Goal: Information Seeking & Learning: Learn about a topic

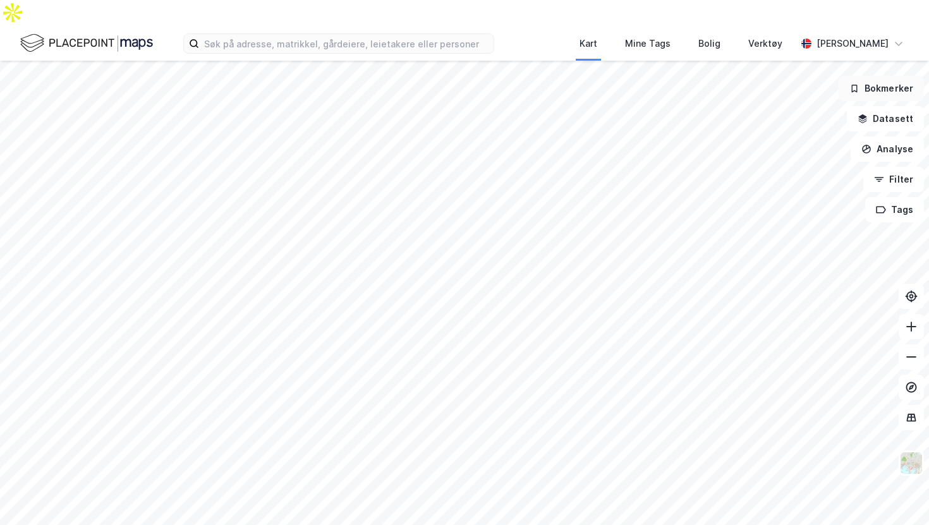
click at [863, 76] on button "Bokmerker" at bounding box center [880, 88] width 85 height 25
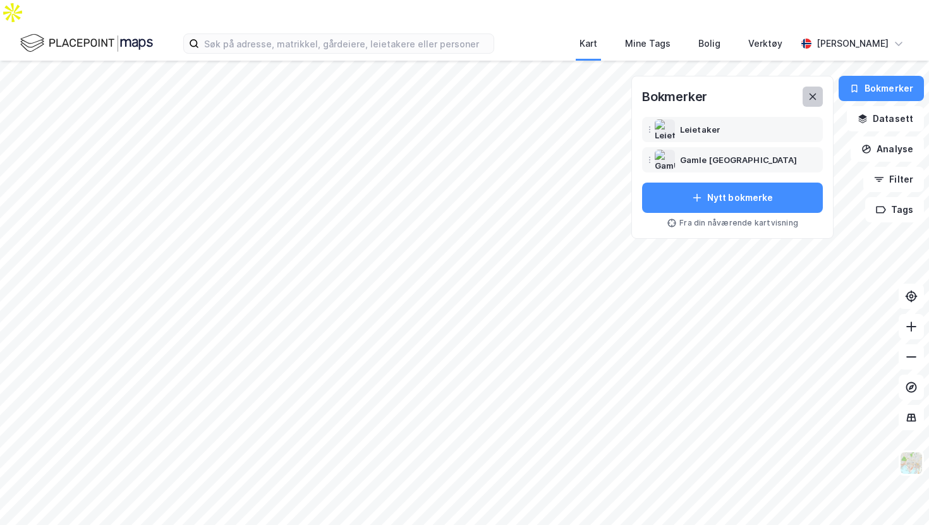
click at [812, 92] on icon at bounding box center [812, 97] width 10 height 10
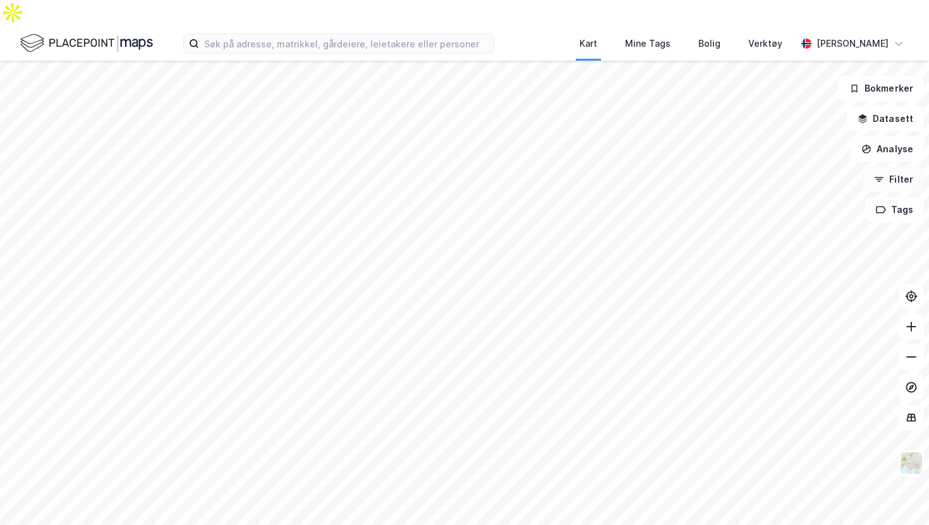
click at [886, 167] on button "Filter" at bounding box center [893, 179] width 61 height 25
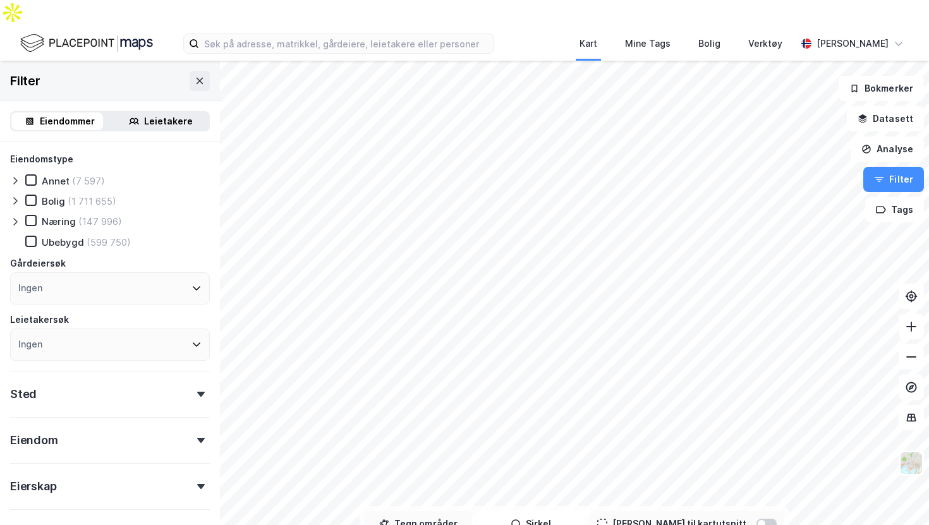
click at [464, 511] on button "Tegn områder" at bounding box center [417, 523] width 107 height 25
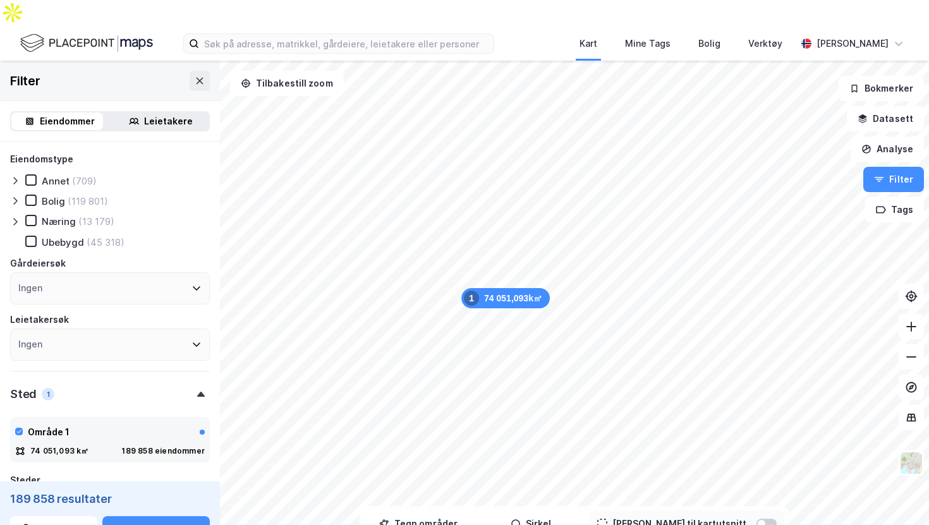
click at [67, 114] on div "Eiendommer" at bounding box center [67, 121] width 55 height 15
click at [28, 216] on icon at bounding box center [31, 220] width 9 height 9
click at [11, 217] on icon at bounding box center [15, 222] width 10 height 10
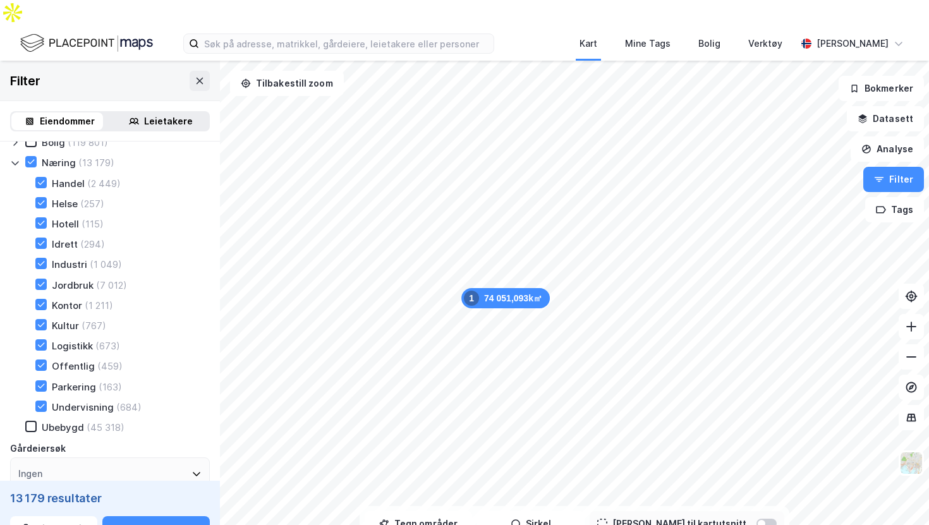
scroll to position [47, 0]
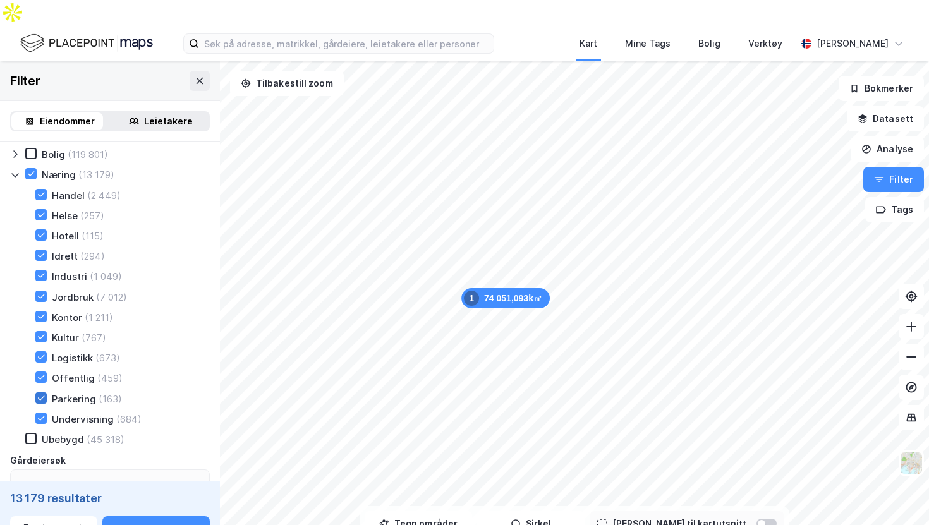
click at [43, 394] on icon at bounding box center [41, 398] width 9 height 9
click at [39, 292] on icon at bounding box center [41, 296] width 9 height 9
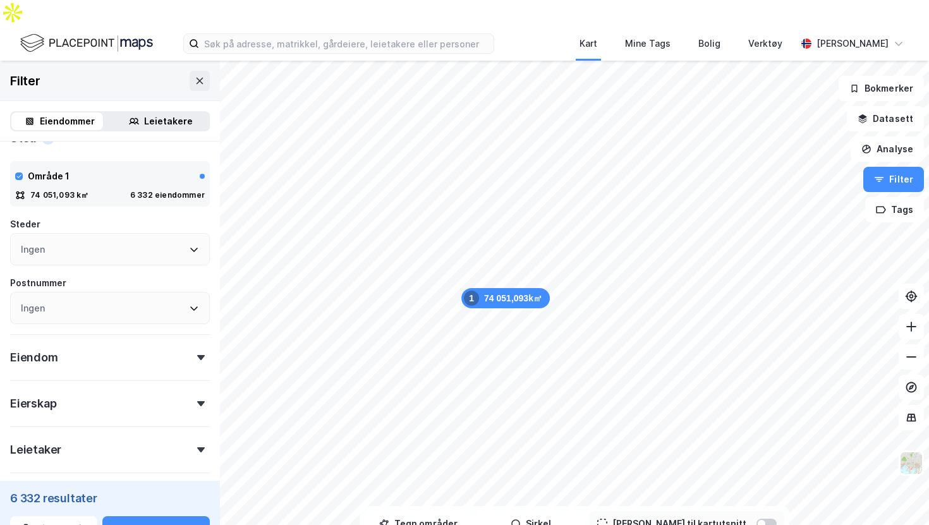
scroll to position [534, 0]
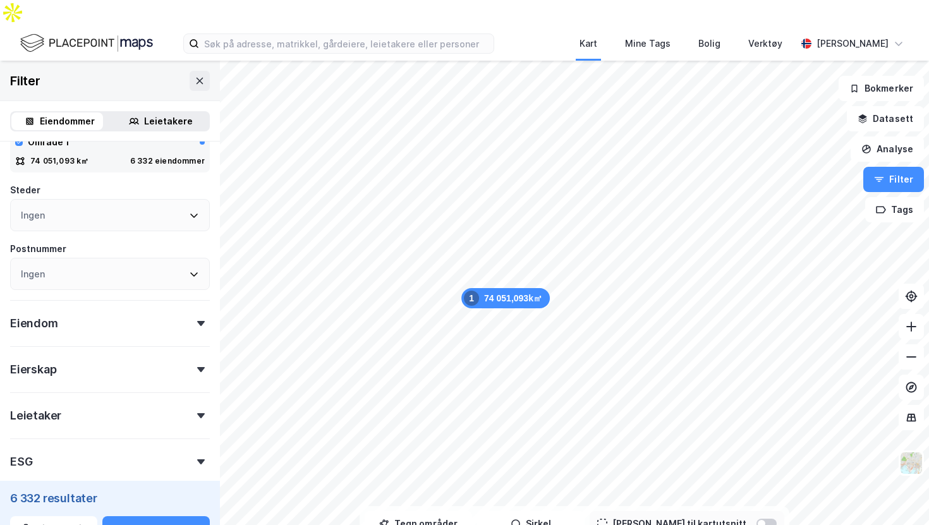
click at [189, 210] on icon at bounding box center [194, 215] width 10 height 10
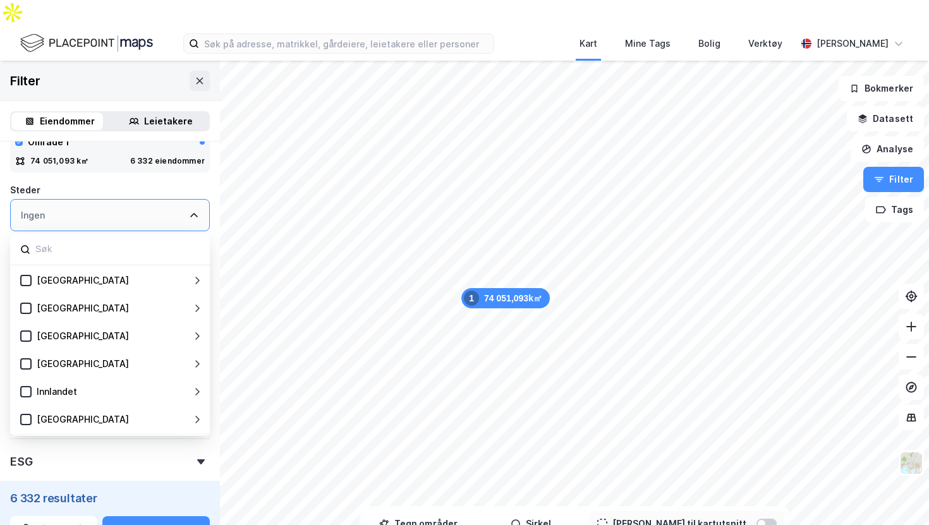
click at [189, 210] on icon at bounding box center [194, 215] width 10 height 10
click at [174, 199] on div "Ingen" at bounding box center [110, 215] width 200 height 32
click at [202, 160] on div "Eiendomstype Annet (709) Bolig (119 801) Næring (13 179) Handel (2 449) Helse (…" at bounding box center [110, 78] width 220 height 940
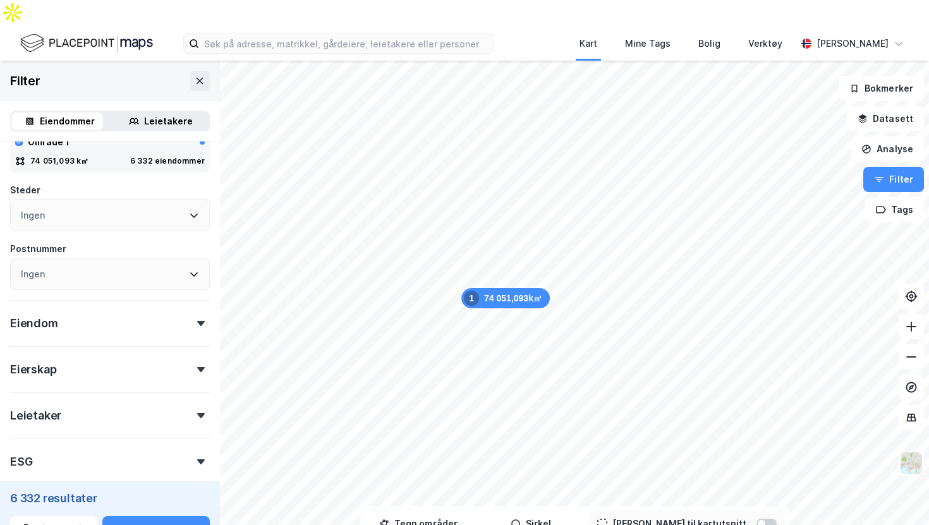
scroll to position [601, 0]
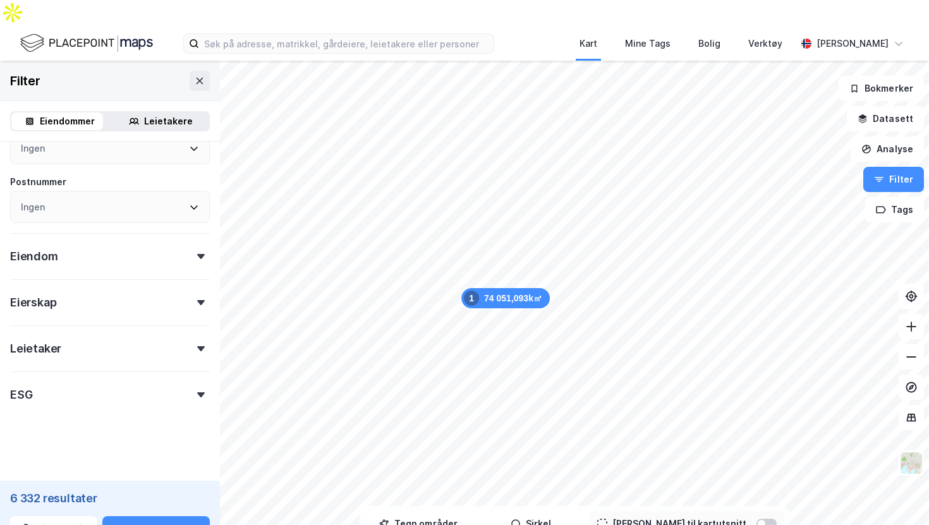
click at [176, 233] on div "Eiendom" at bounding box center [110, 251] width 200 height 36
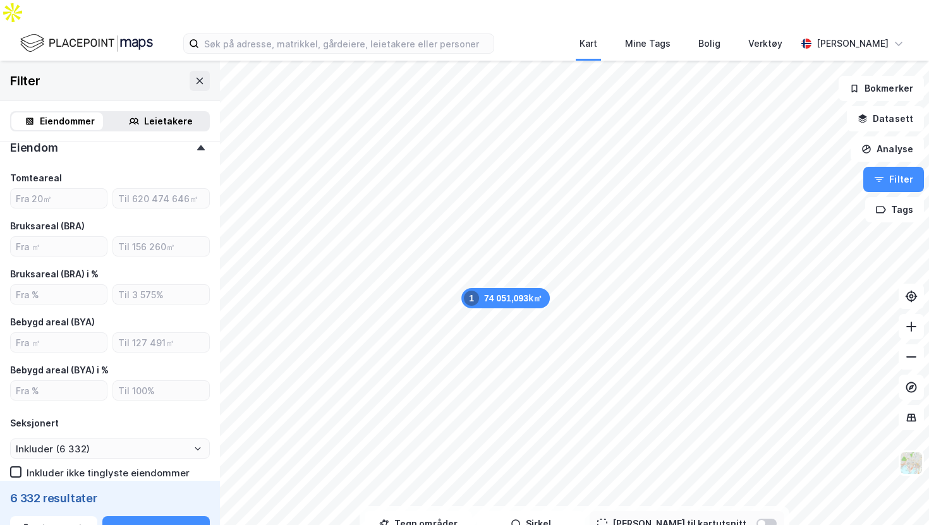
scroll to position [713, 0]
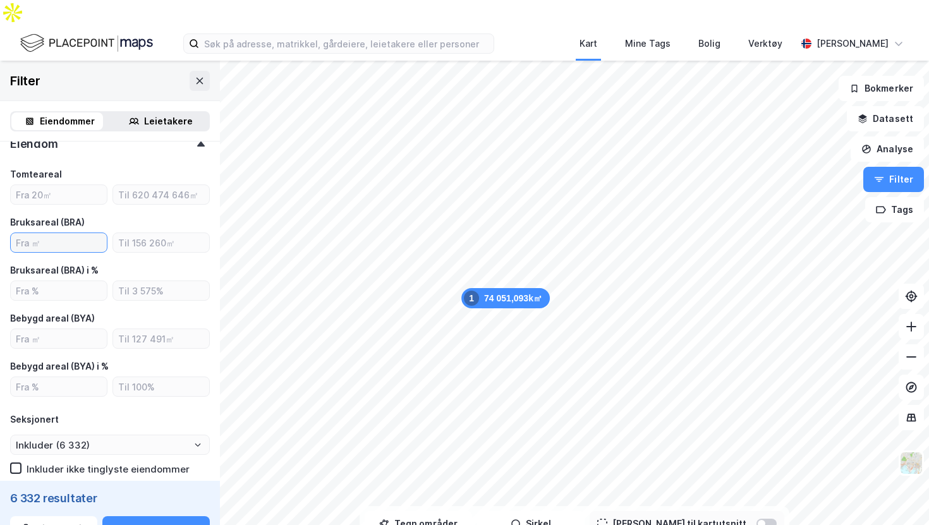
click at [85, 233] on input "number" at bounding box center [59, 242] width 96 height 19
type input "1000"
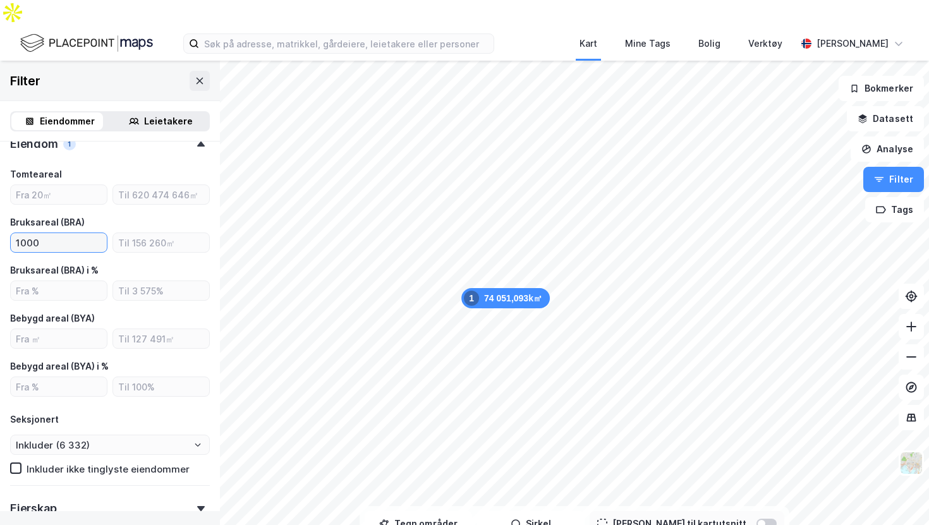
type input "Inkluder (2 446)"
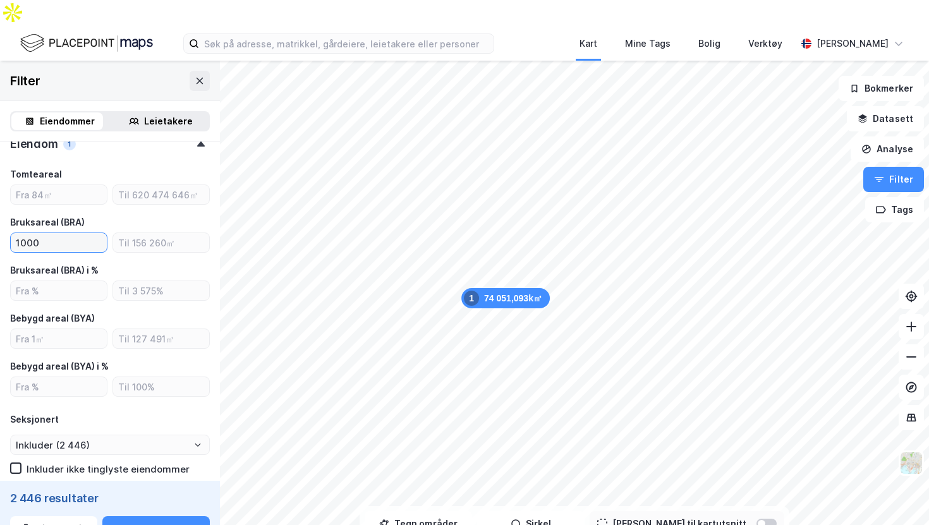
type input "1000"
click at [156, 215] on div "Bruksareal (BRA)" at bounding box center [110, 222] width 200 height 15
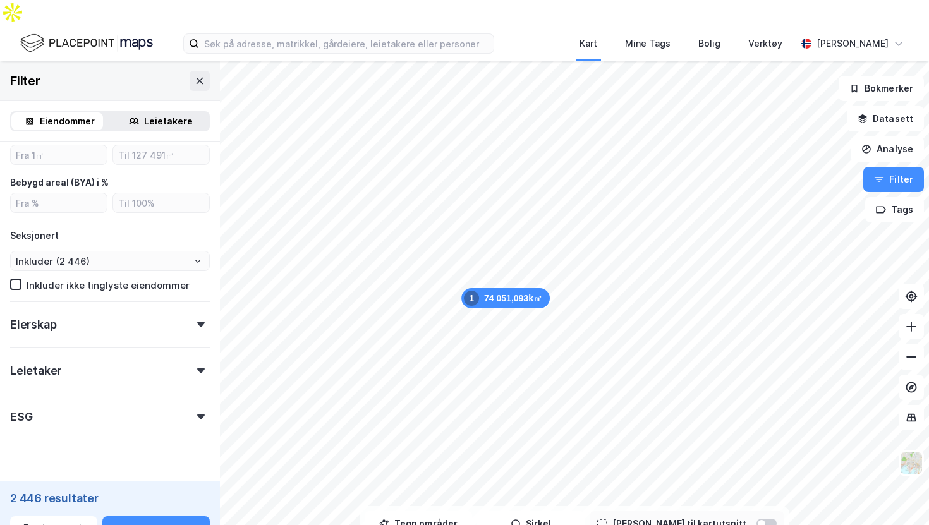
scroll to position [915, 0]
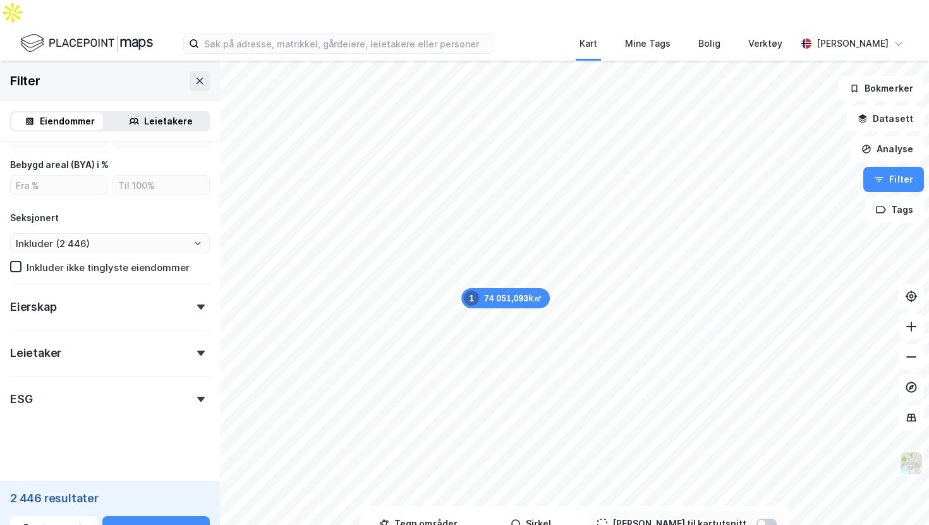
click at [181, 284] on div "Eierskap" at bounding box center [110, 302] width 200 height 36
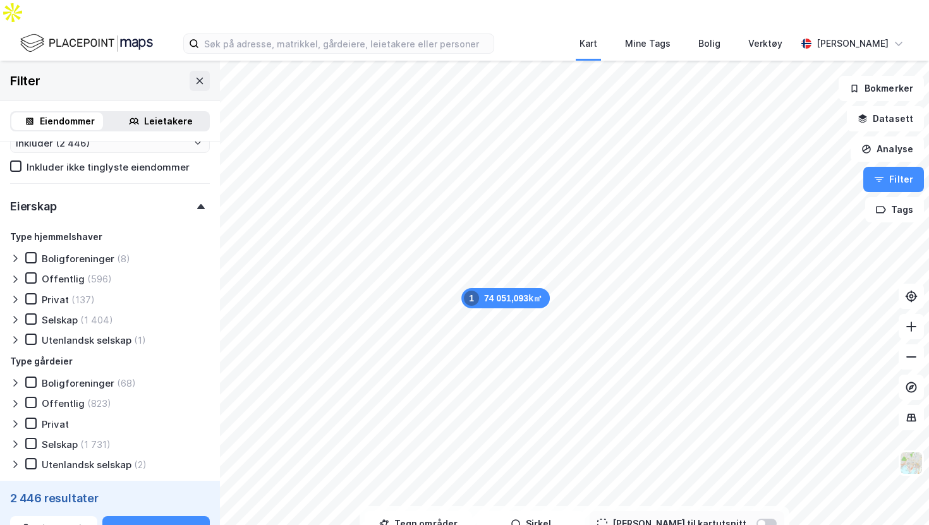
scroll to position [1027, 0]
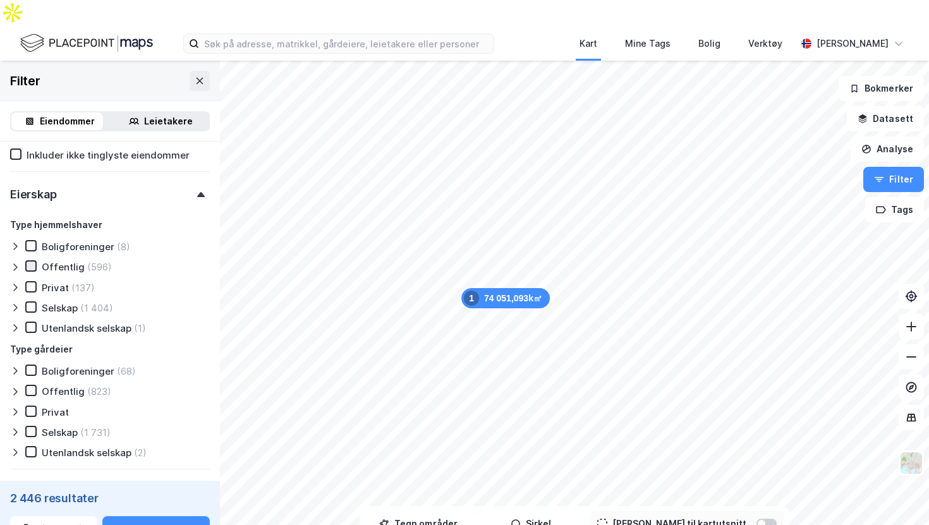
click at [33, 262] on icon at bounding box center [31, 266] width 9 height 9
click at [29, 304] on icon at bounding box center [31, 306] width 7 height 4
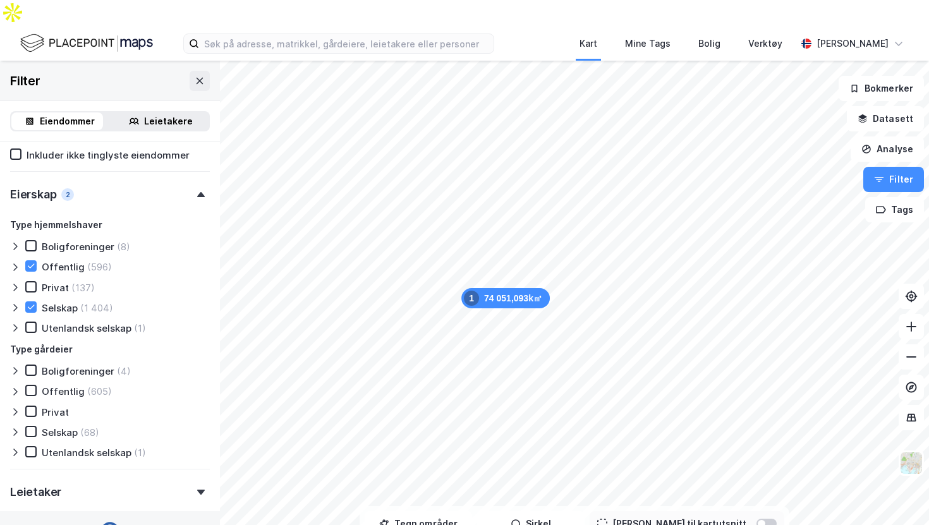
type input "Inkluder (2 000)"
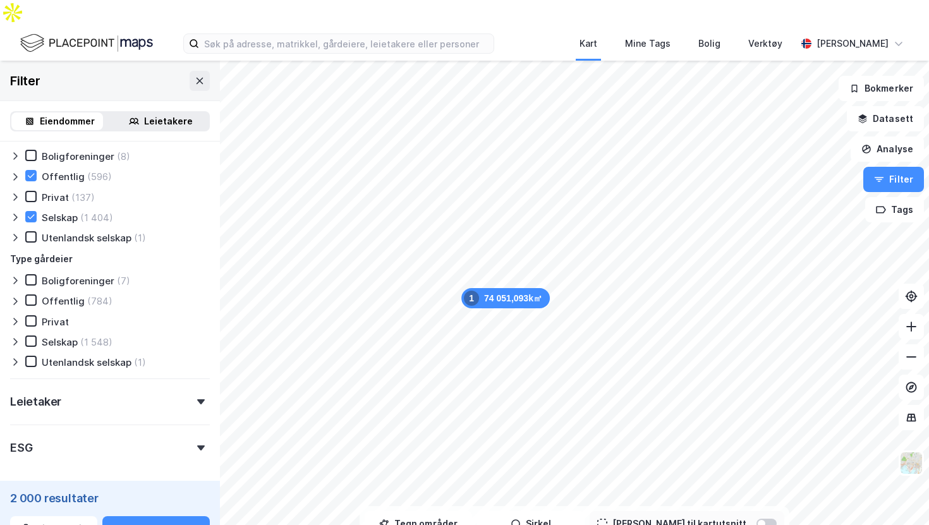
scroll to position [1118, 0]
click at [18, 171] on icon at bounding box center [15, 176] width 10 height 10
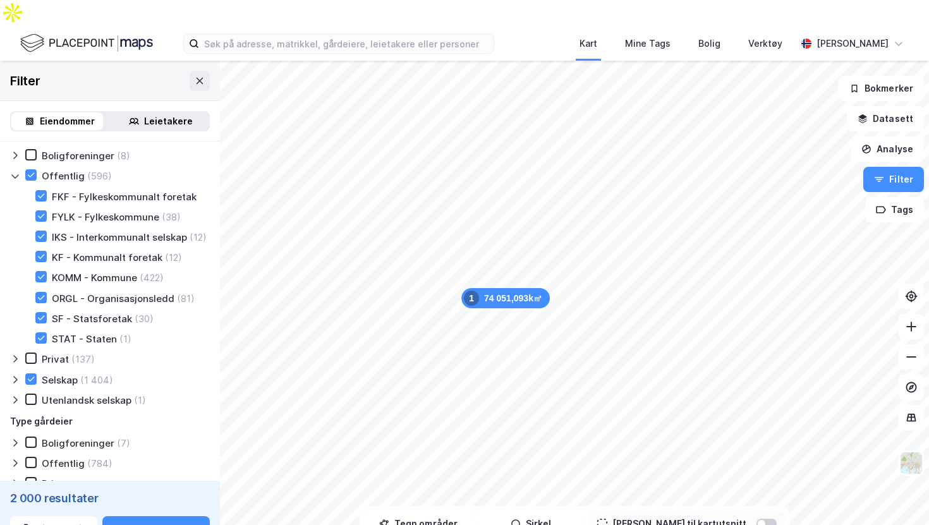
click at [18, 174] on icon at bounding box center [14, 176] width 7 height 4
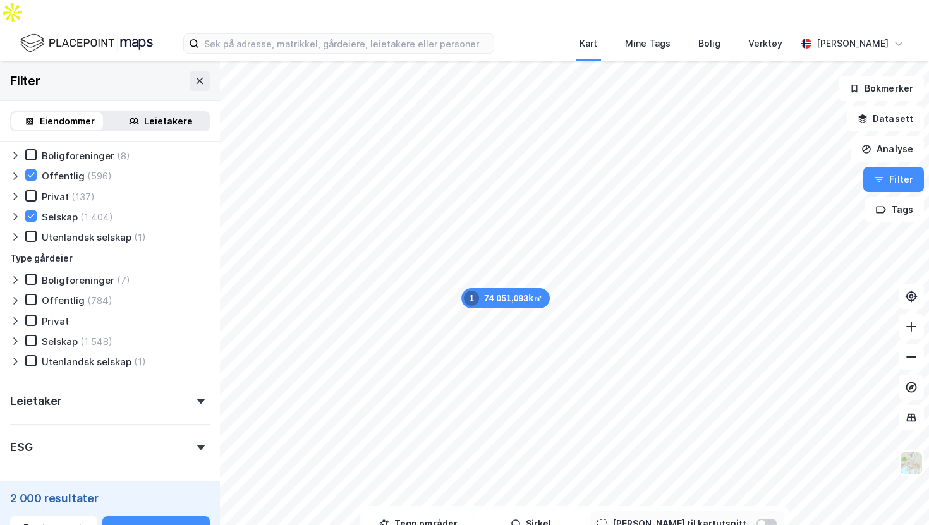
click at [16, 213] on icon at bounding box center [15, 217] width 4 height 8
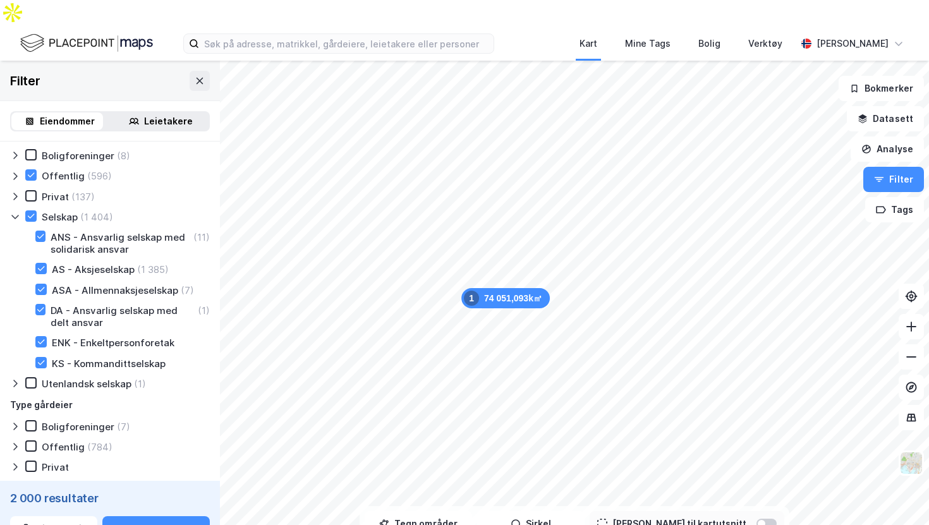
click at [15, 212] on icon at bounding box center [15, 217] width 10 height 10
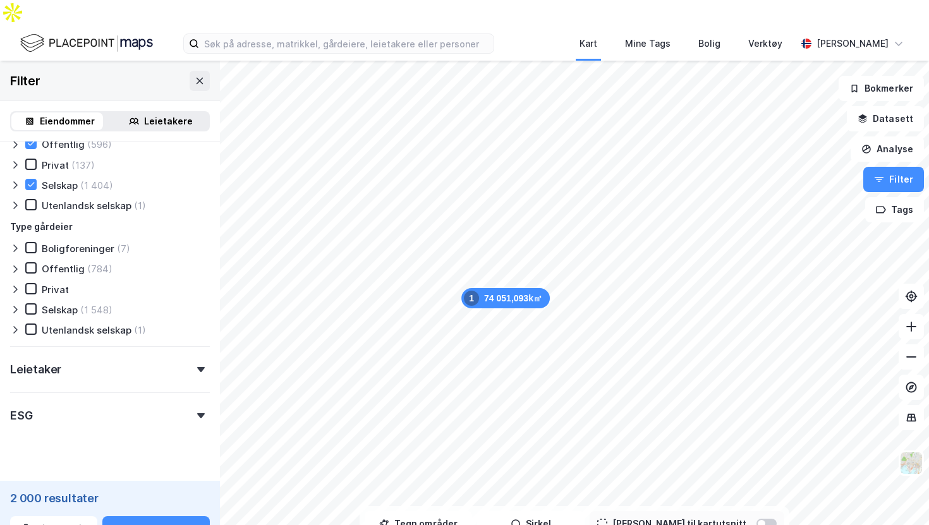
scroll to position [1170, 0]
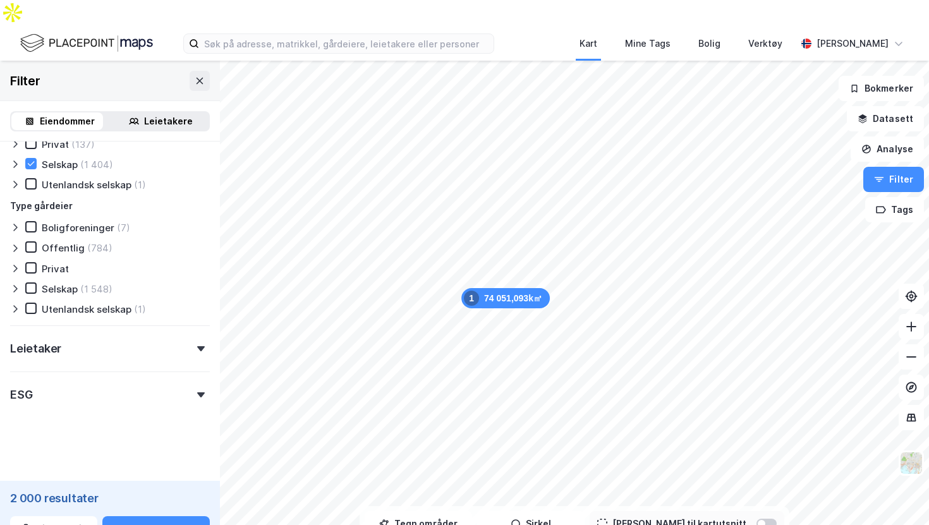
click at [152, 325] on div "Leietaker" at bounding box center [110, 343] width 200 height 36
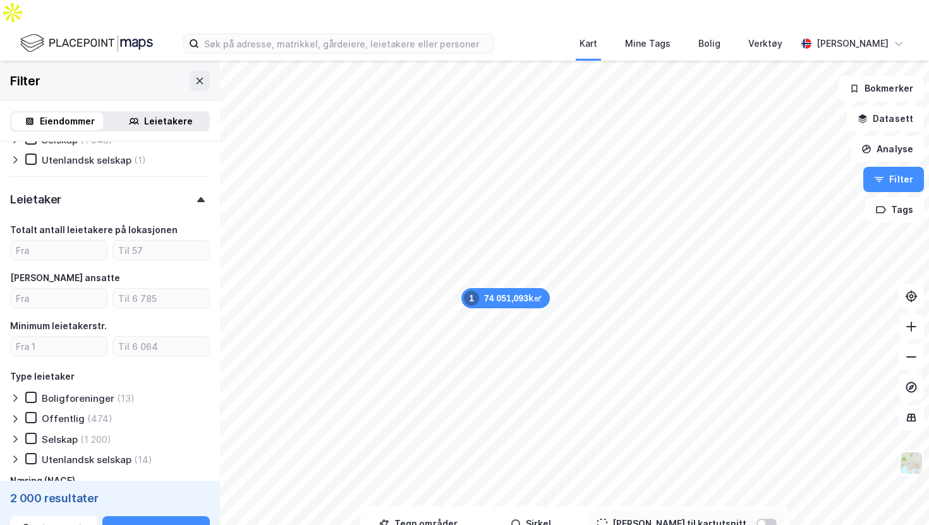
scroll to position [1313, 0]
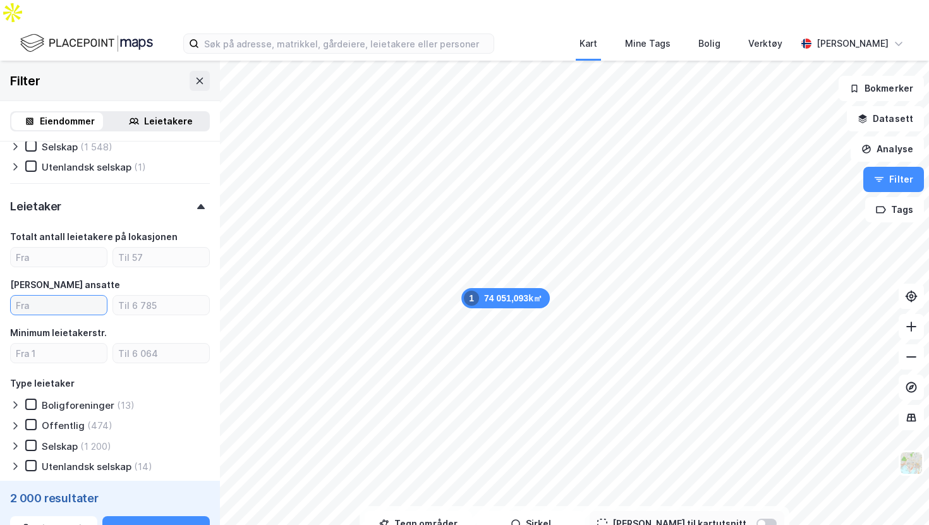
click at [52, 296] on input "number" at bounding box center [59, 305] width 96 height 19
type input "1"
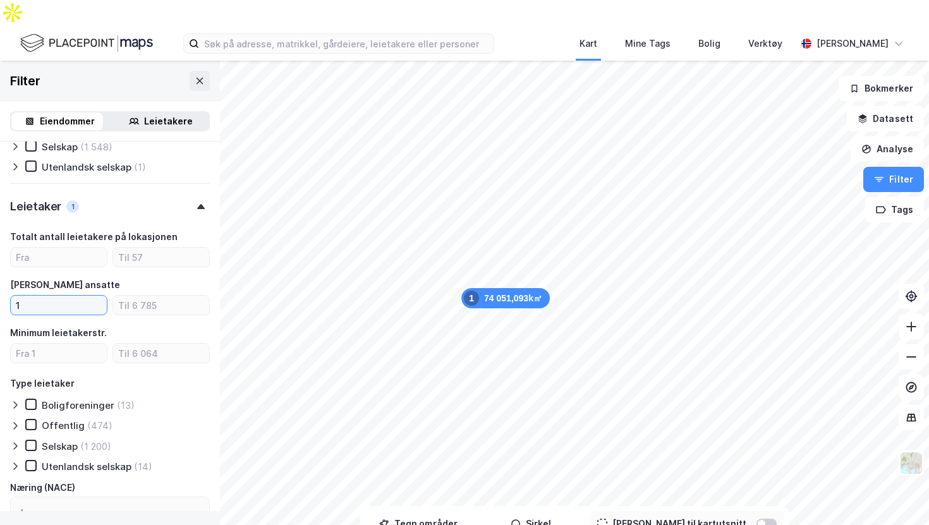
type input "Inkluder (1 452)"
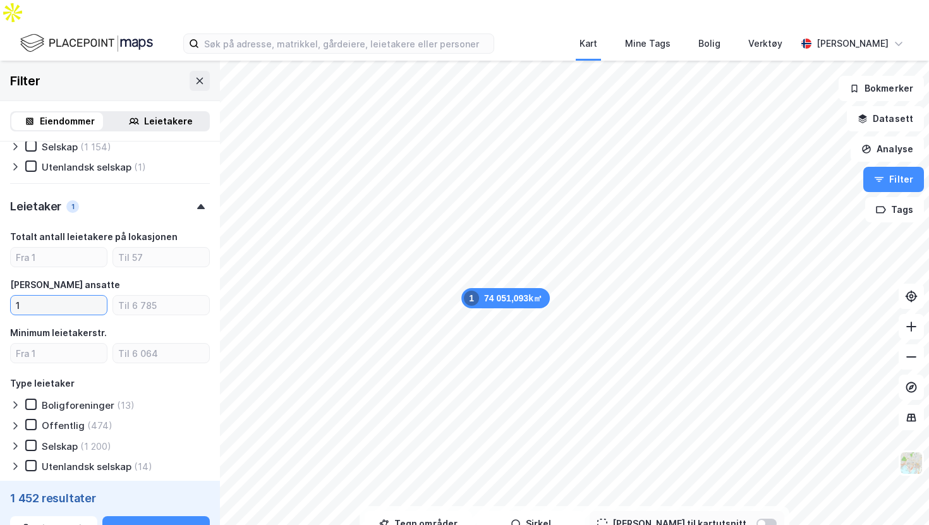
type input "1"
click at [132, 277] on div "[PERSON_NAME] ansatte" at bounding box center [110, 284] width 200 height 15
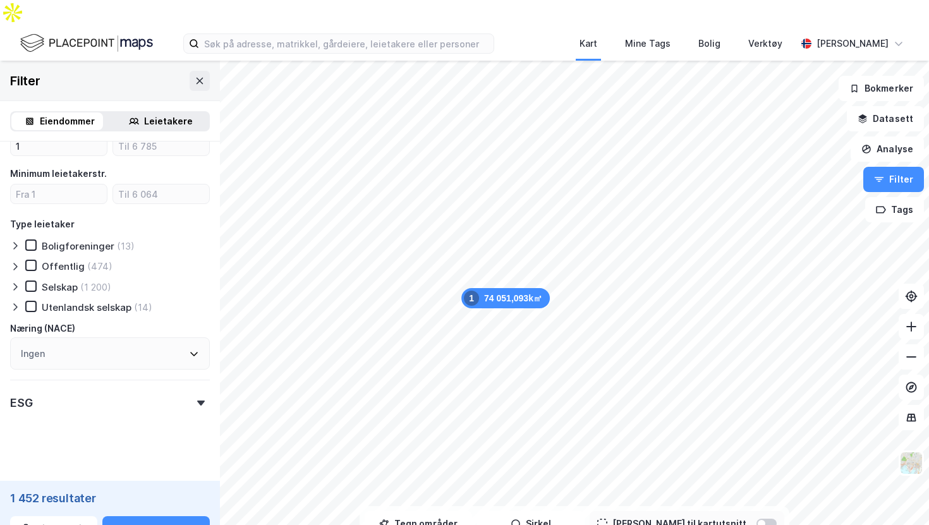
scroll to position [1480, 0]
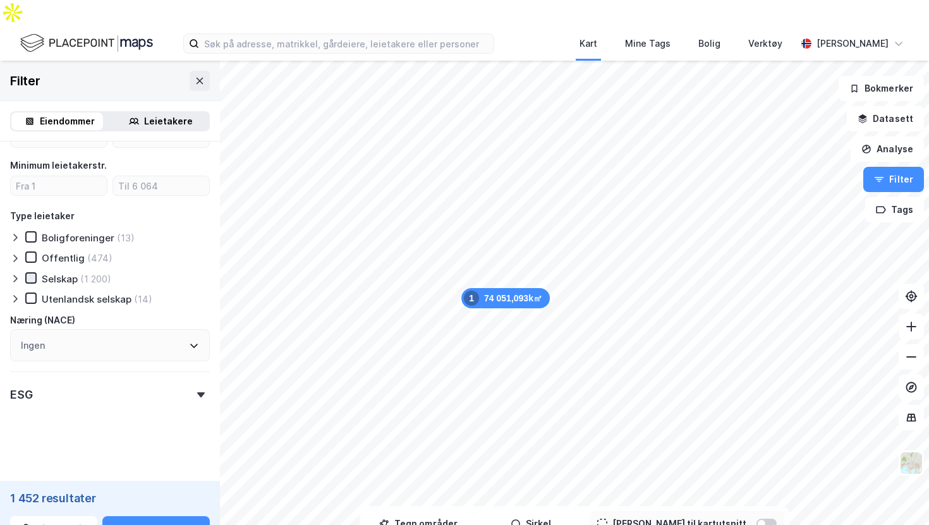
click at [32, 274] on icon at bounding box center [31, 278] width 9 height 9
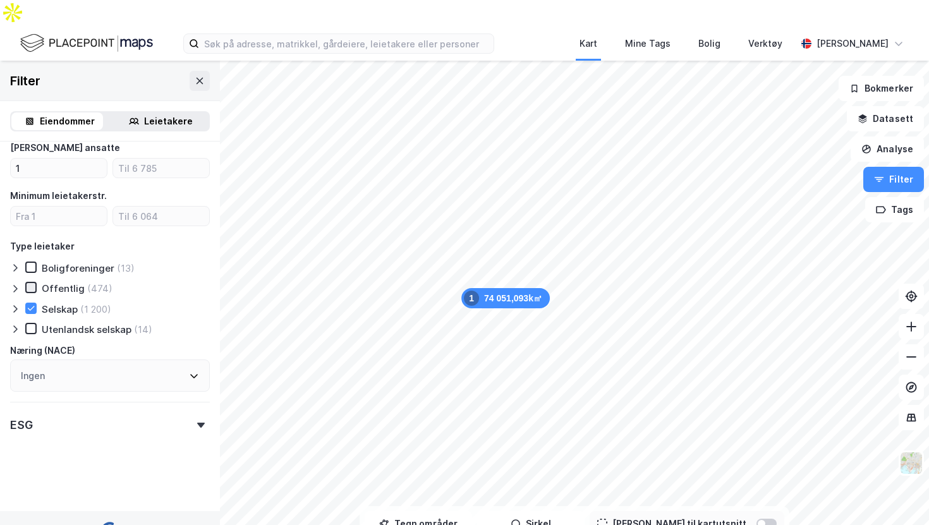
scroll to position [1480, 0]
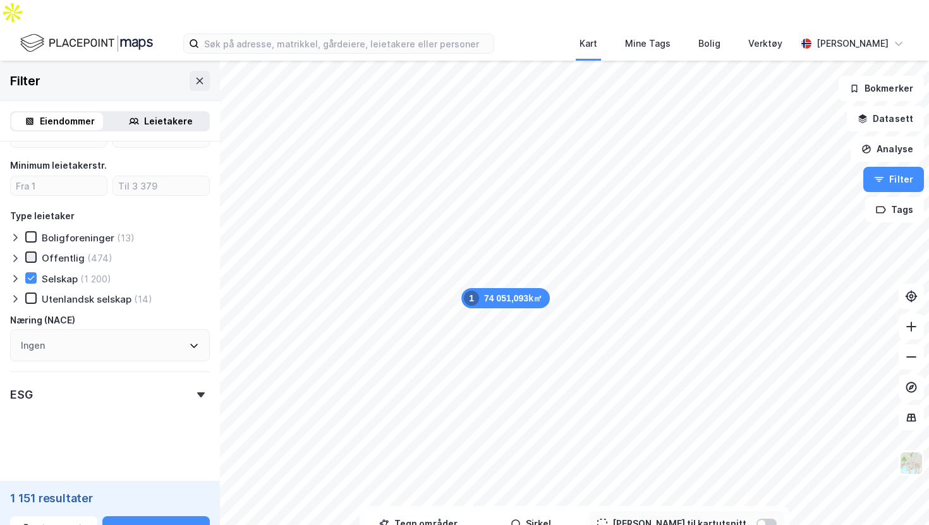
click at [34, 253] on icon at bounding box center [31, 257] width 9 height 9
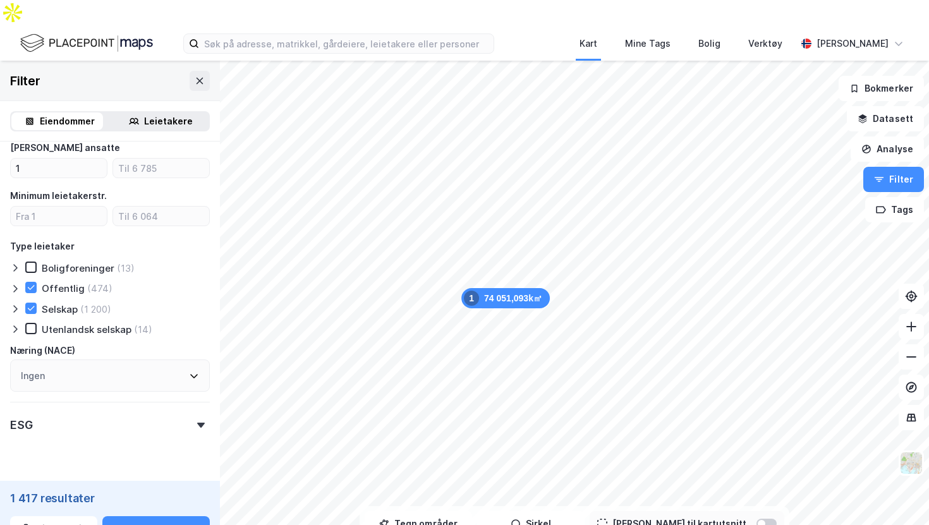
scroll to position [1480, 0]
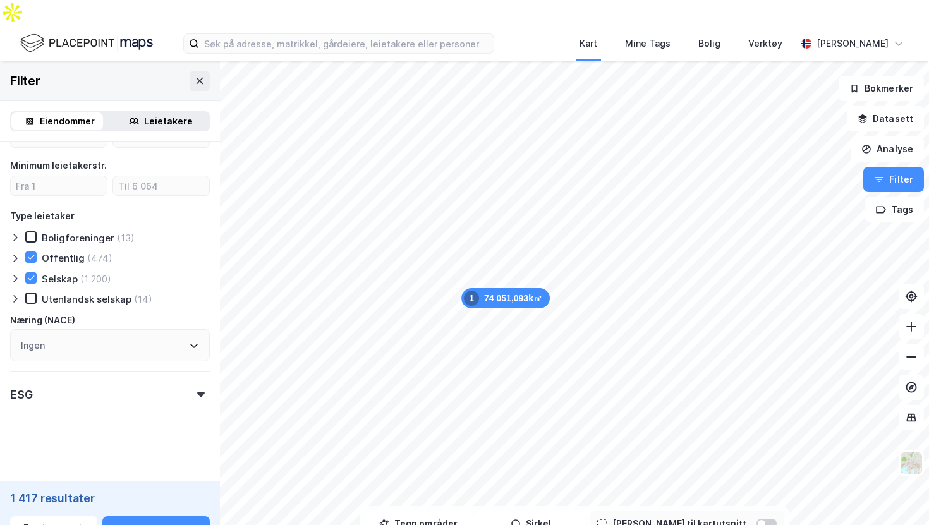
click at [80, 371] on div "ESG" at bounding box center [110, 389] width 200 height 36
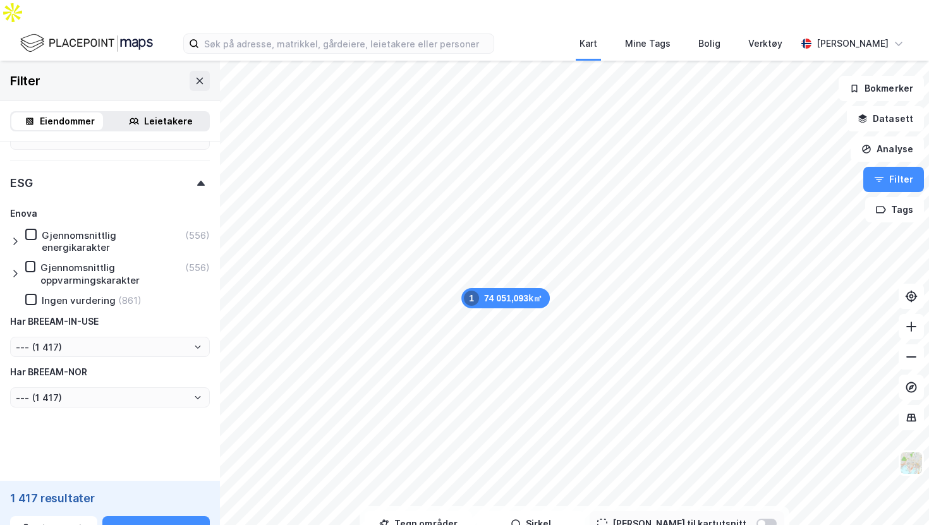
scroll to position [1691, 0]
click at [15, 269] on icon at bounding box center [15, 274] width 10 height 10
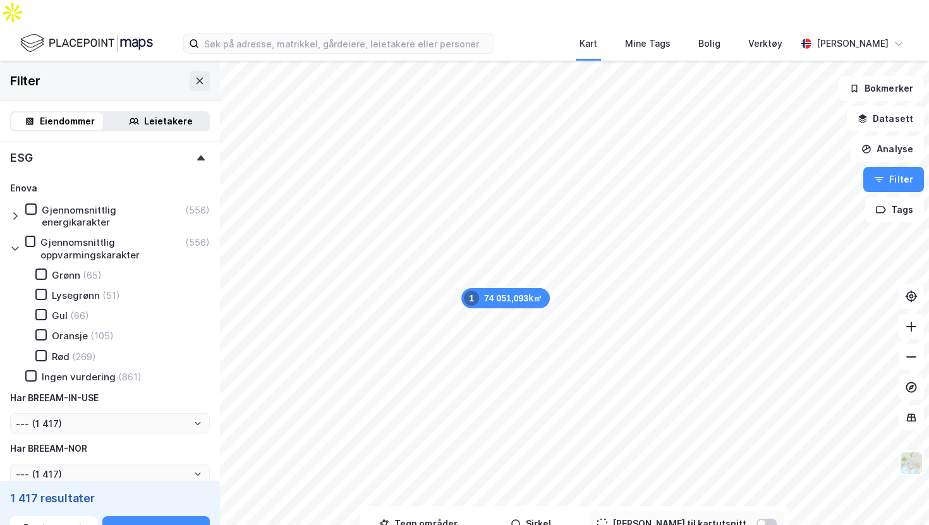
click at [16, 243] on icon at bounding box center [15, 248] width 10 height 10
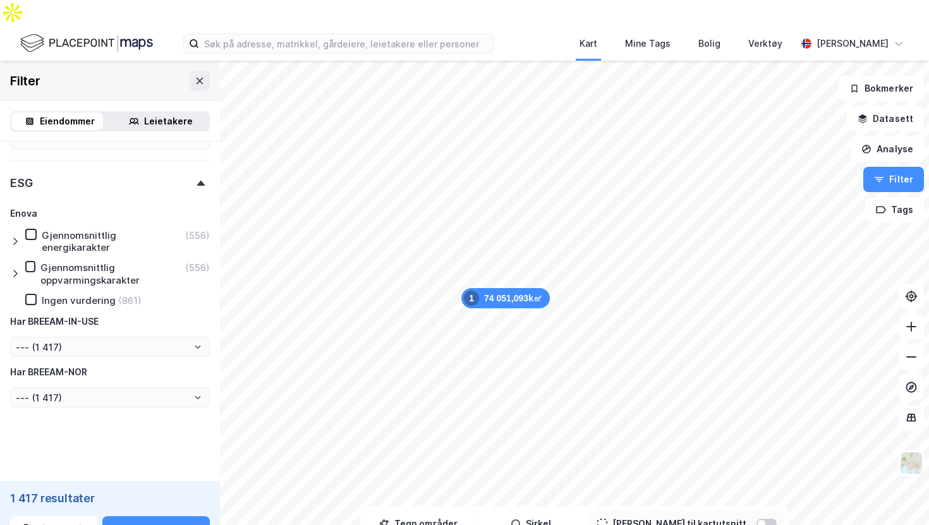
click at [15, 238] on icon at bounding box center [15, 242] width 4 height 8
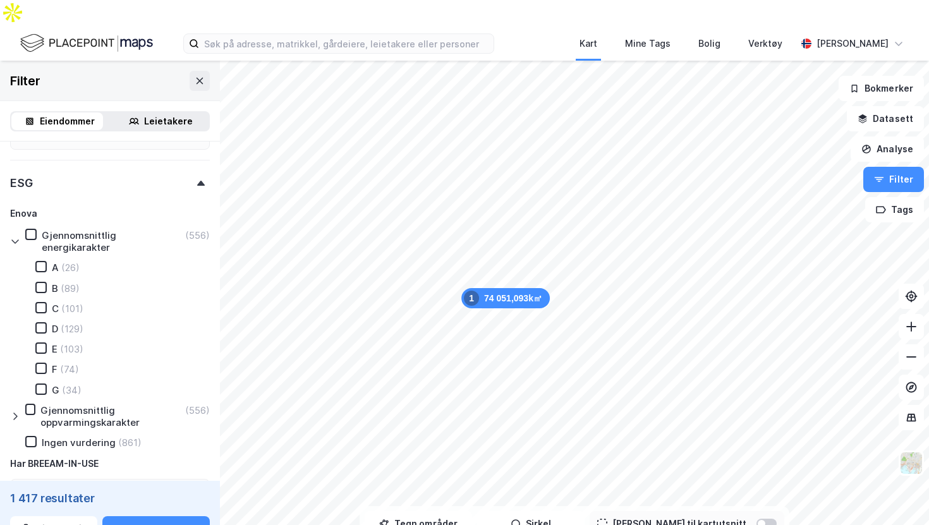
scroll to position [1717, 0]
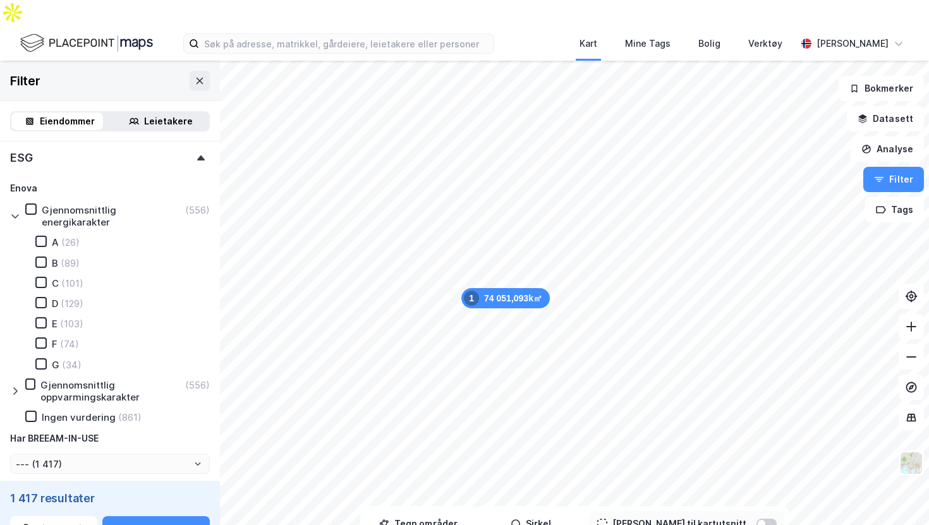
click at [18, 211] on icon at bounding box center [15, 216] width 10 height 10
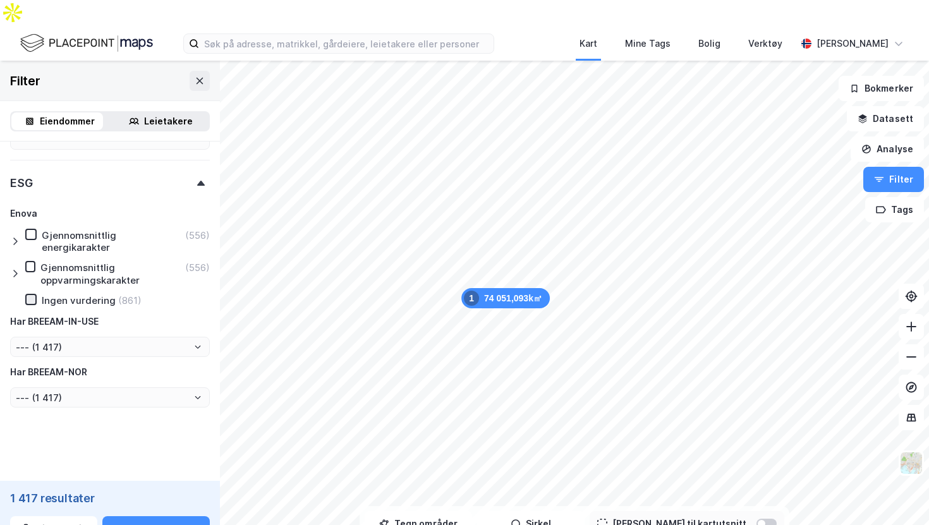
click at [33, 295] on icon at bounding box center [31, 299] width 9 height 9
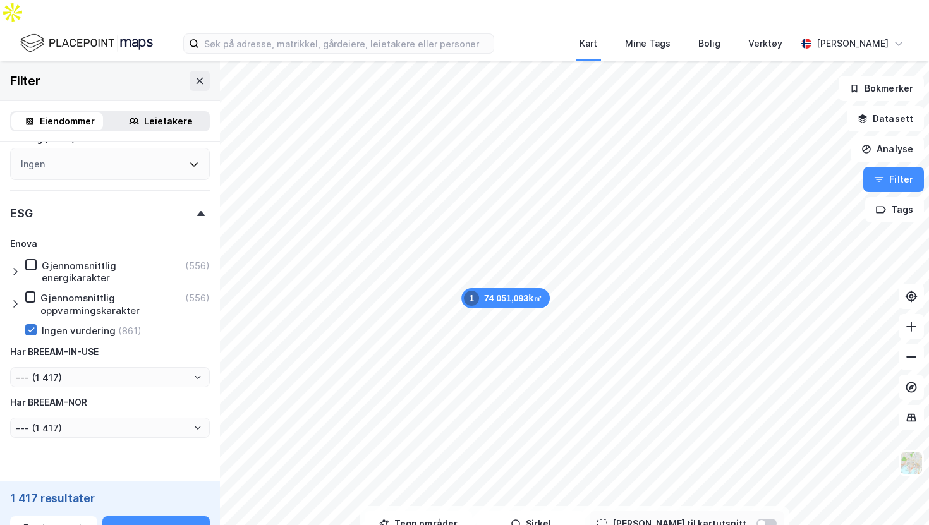
type input "Inkluder (861)"
type input "--- (861)"
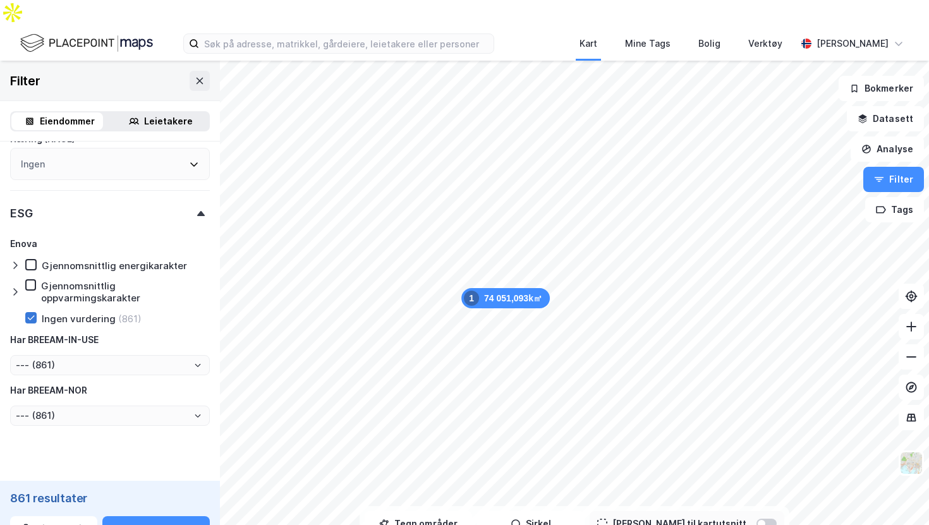
scroll to position [1679, 0]
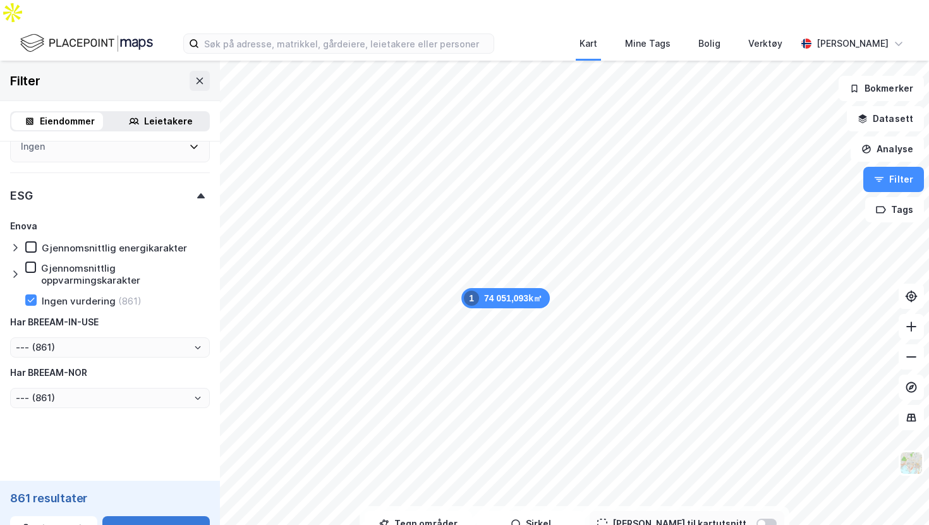
click at [152, 516] on button "Se tabell" at bounding box center [155, 528] width 107 height 25
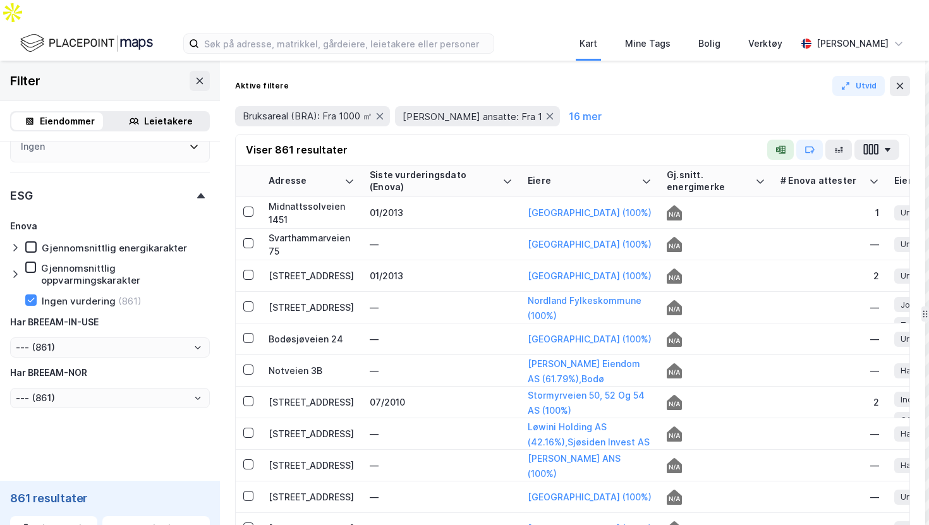
drag, startPoint x: 637, startPoint y: 85, endPoint x: 924, endPoint y: 92, distance: 286.8
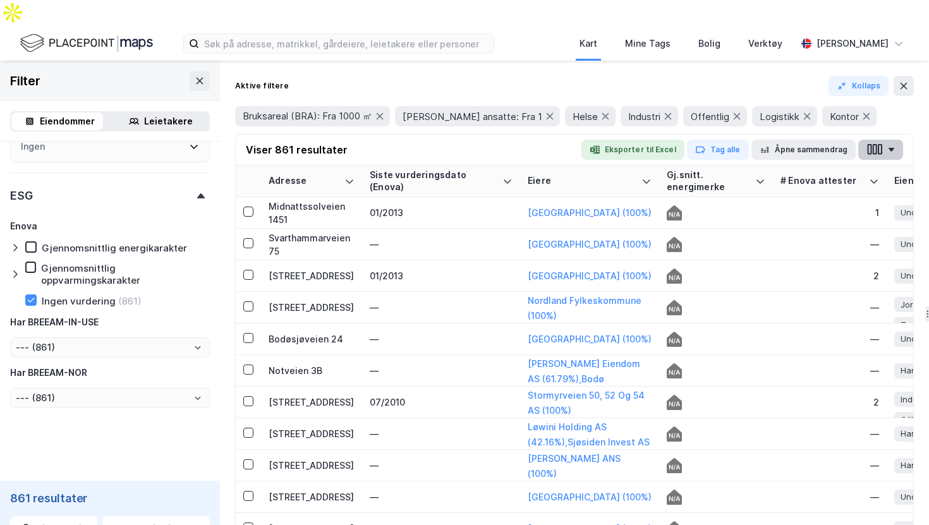
click at [887, 140] on button "button" at bounding box center [880, 150] width 45 height 20
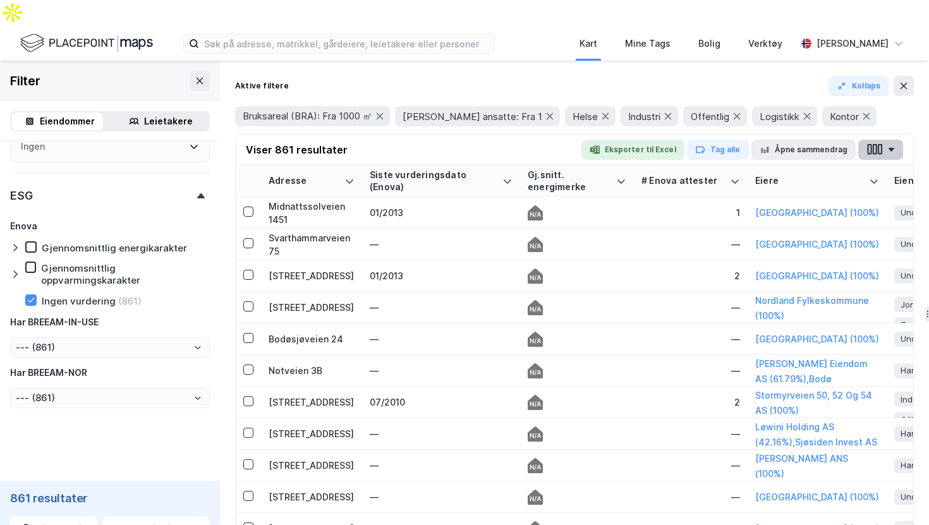
click at [884, 140] on button "button" at bounding box center [880, 150] width 45 height 20
click at [905, 106] on div "Bruksareal (BRA): Fra 1000 ㎡ Antall ansatte: Fra 1 Helse Industri Offentlig Log…" at bounding box center [574, 116] width 678 height 20
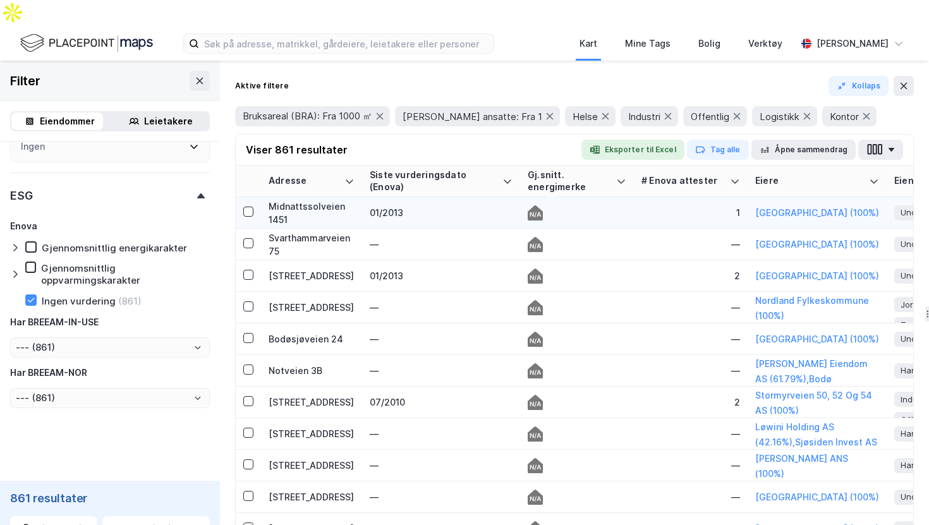
click at [462, 206] on div "01/2013" at bounding box center [441, 212] width 143 height 13
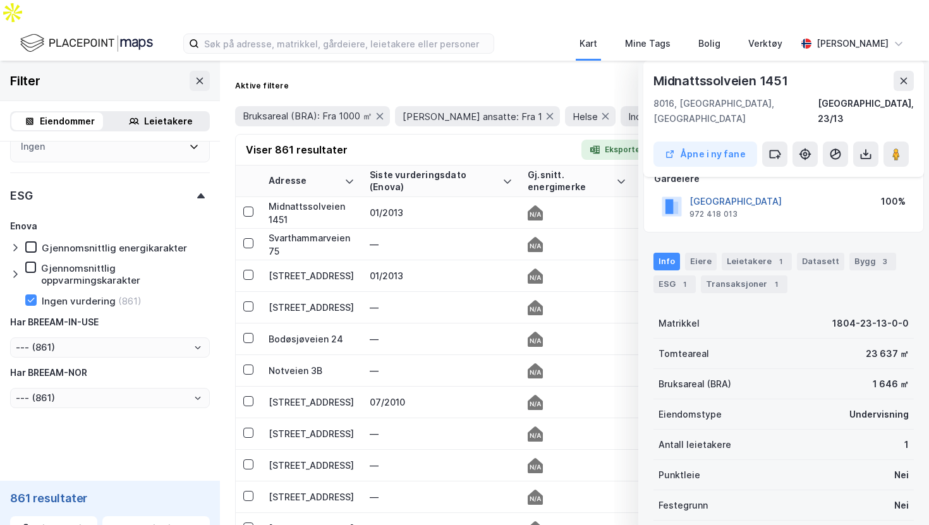
scroll to position [83, 0]
click at [699, 251] on div "Eiere" at bounding box center [701, 260] width 32 height 18
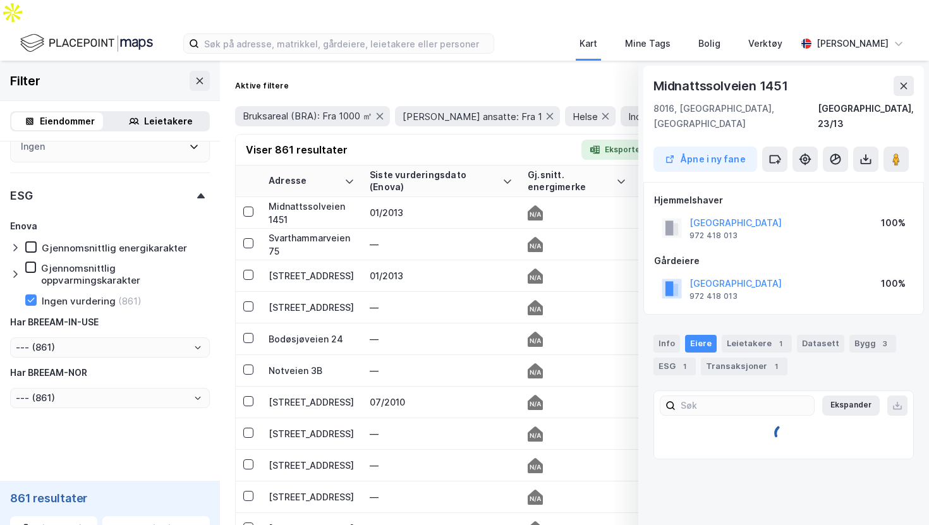
scroll to position [0, 0]
click at [762, 444] on div "Hjemmel til eiendomsrett" at bounding box center [796, 451] width 203 height 15
click at [760, 444] on div "Hjemmel til eiendomsrett" at bounding box center [796, 451] width 203 height 15
click at [757, 467] on link "[GEOGRAPHIC_DATA]" at bounding box center [784, 472] width 92 height 11
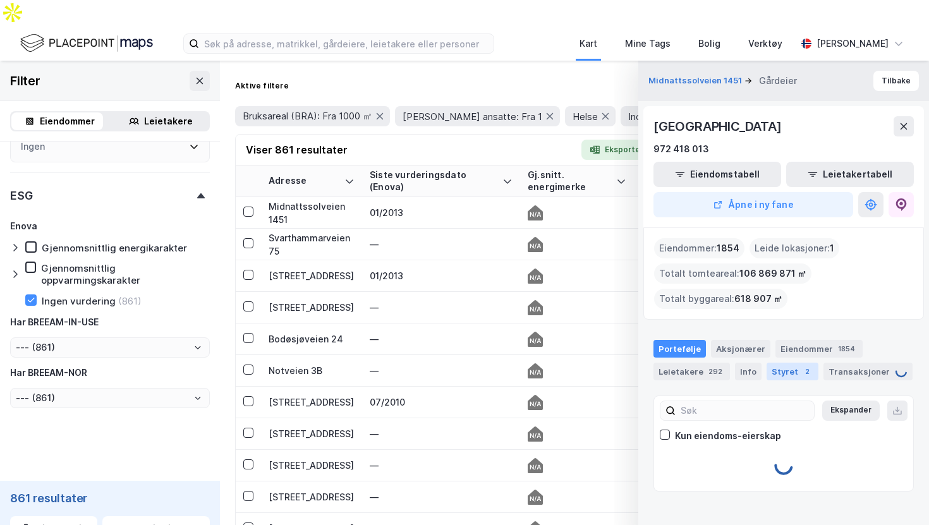
click at [784, 363] on div "Styret 2" at bounding box center [792, 372] width 52 height 18
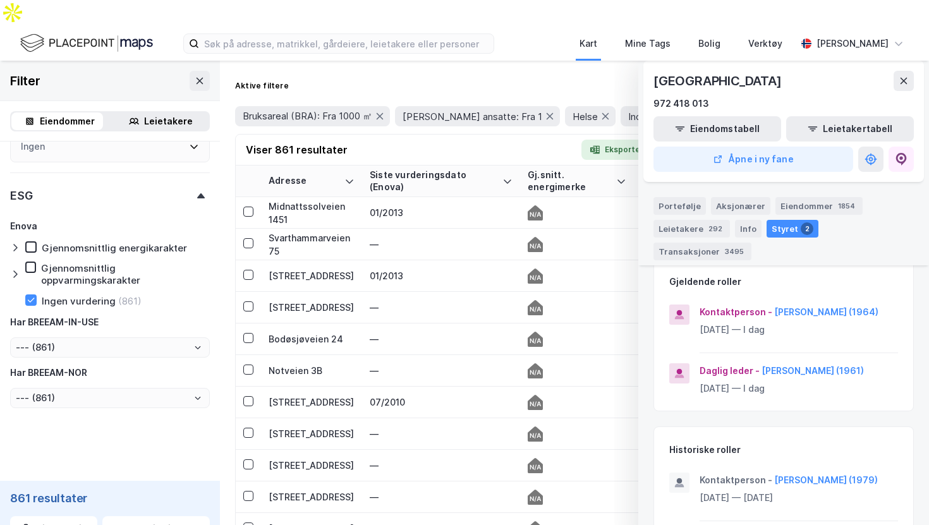
scroll to position [167, 0]
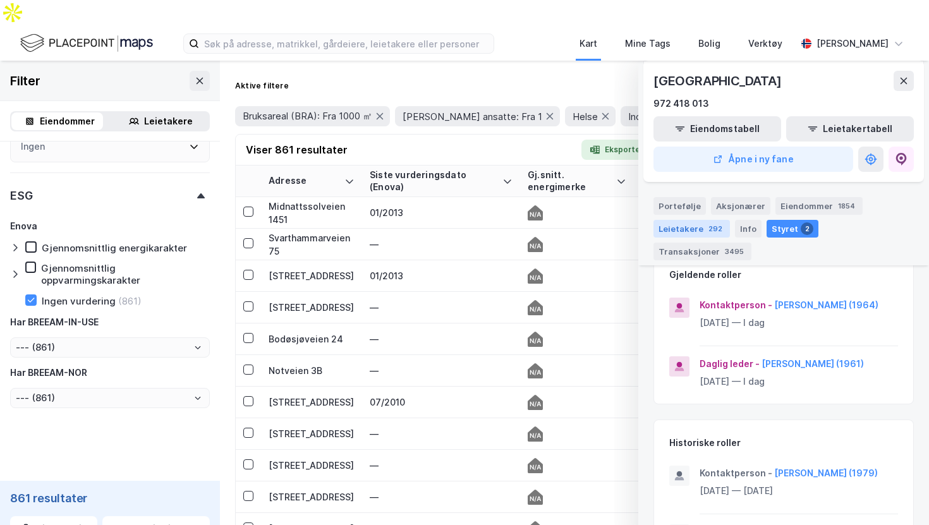
click at [694, 220] on div "Leietakere 292" at bounding box center [691, 229] width 76 height 18
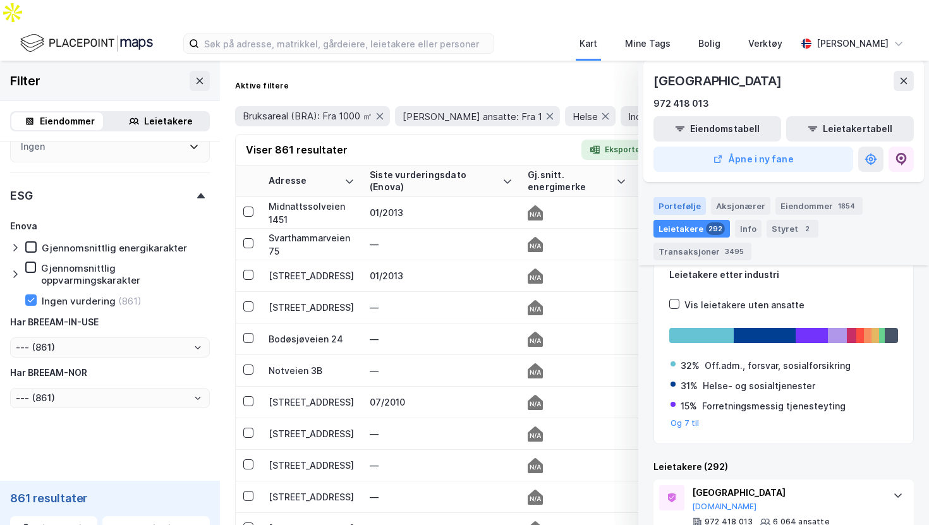
click at [681, 197] on div "Portefølje" at bounding box center [679, 206] width 52 height 18
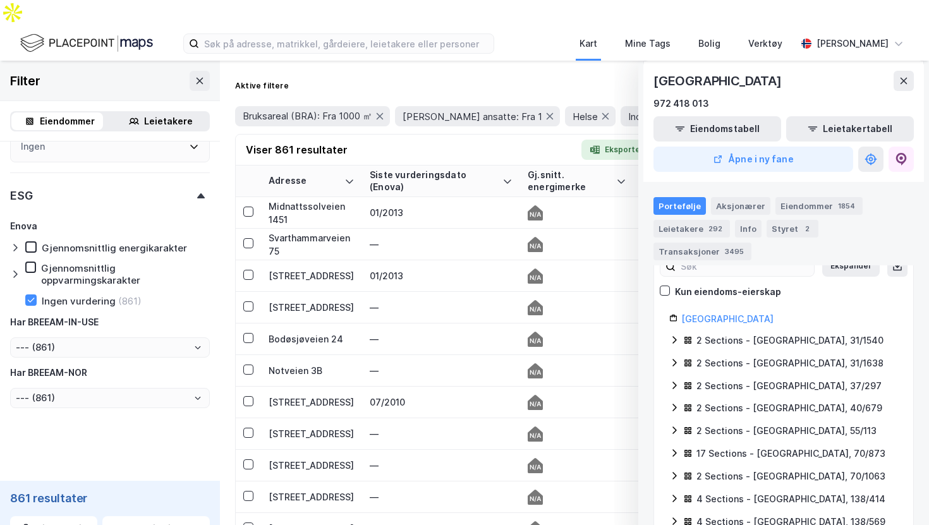
scroll to position [0, 0]
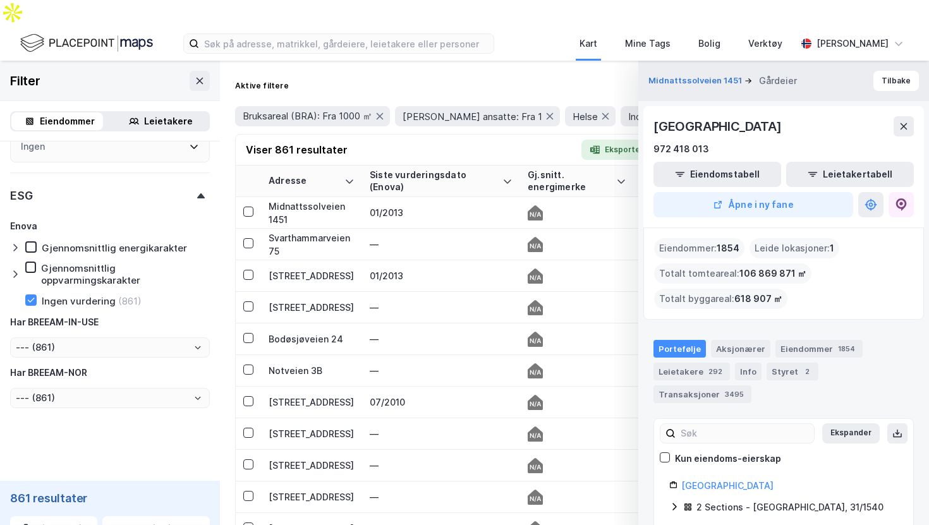
click at [907, 106] on div "BODØ KOMMUNE 972 418 013 Eiendomstabell Leietakertabell Åpne i ny fane" at bounding box center [783, 166] width 280 height 121
click at [902, 121] on icon at bounding box center [903, 126] width 10 height 10
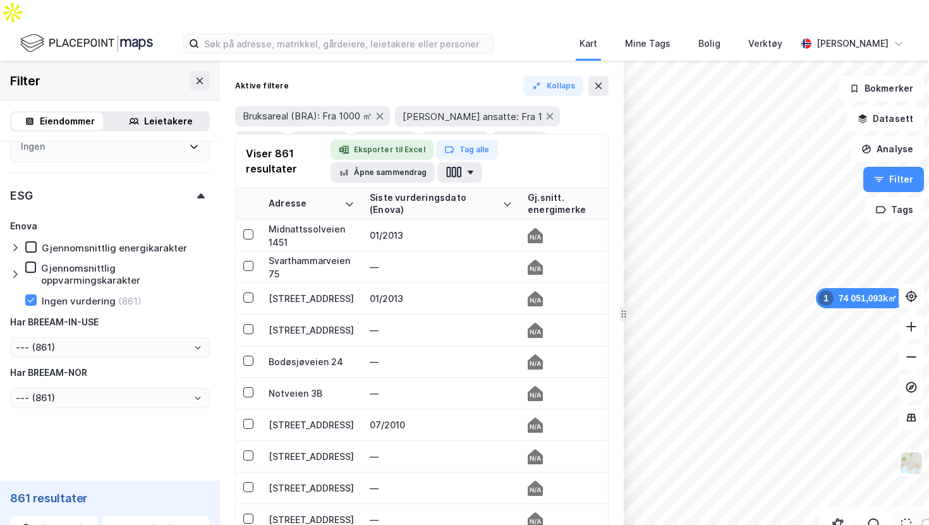
drag, startPoint x: 925, startPoint y: 122, endPoint x: 629, endPoint y: 136, distance: 296.6
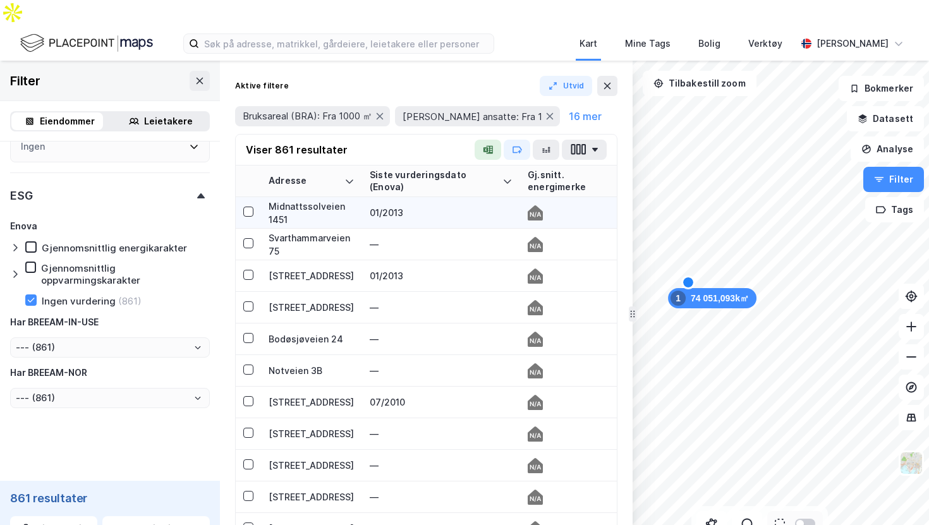
click at [356, 197] on td "Midnattssolveien 1451" at bounding box center [311, 213] width 101 height 32
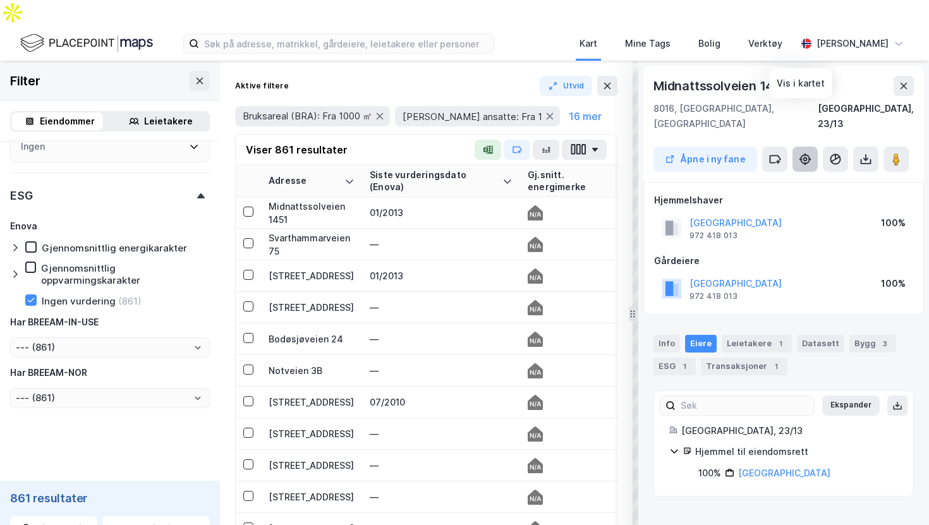
click at [800, 153] on icon at bounding box center [804, 159] width 13 height 13
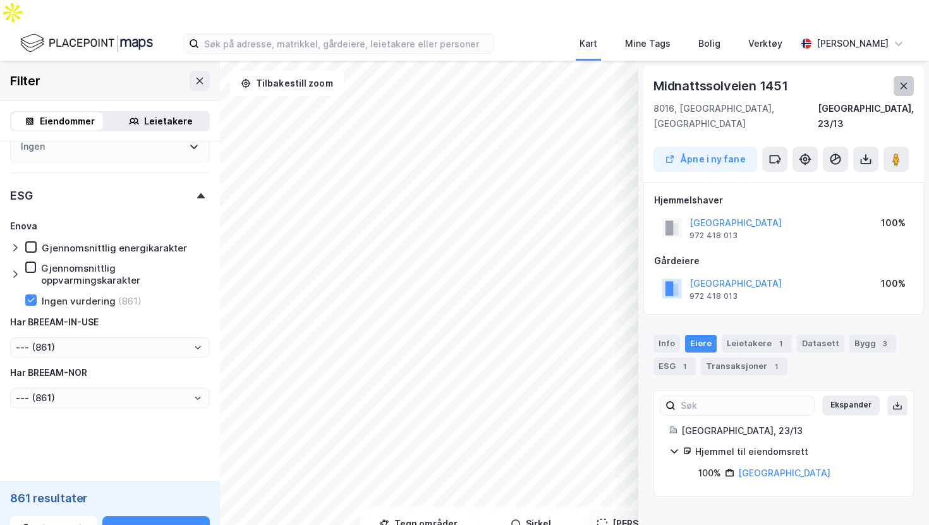
click at [901, 76] on button at bounding box center [903, 86] width 20 height 20
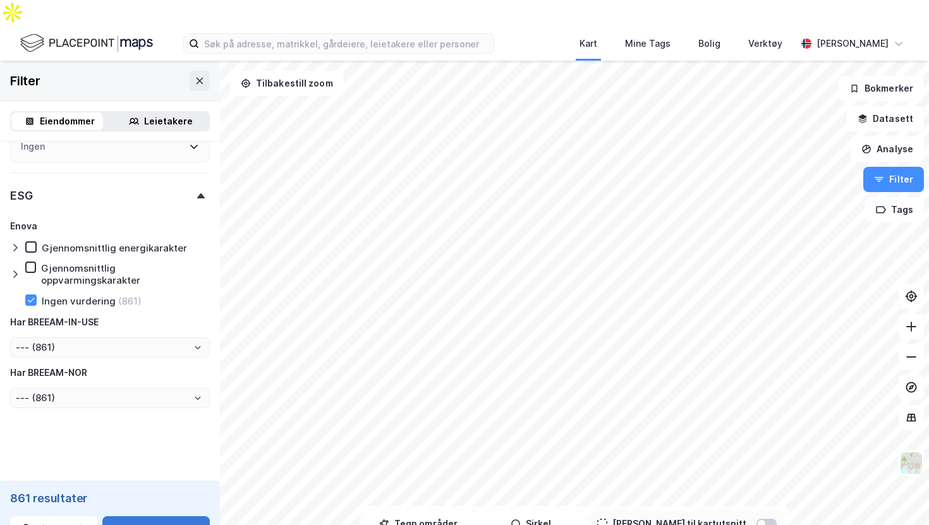
click at [159, 516] on button "Se tabell" at bounding box center [155, 528] width 107 height 25
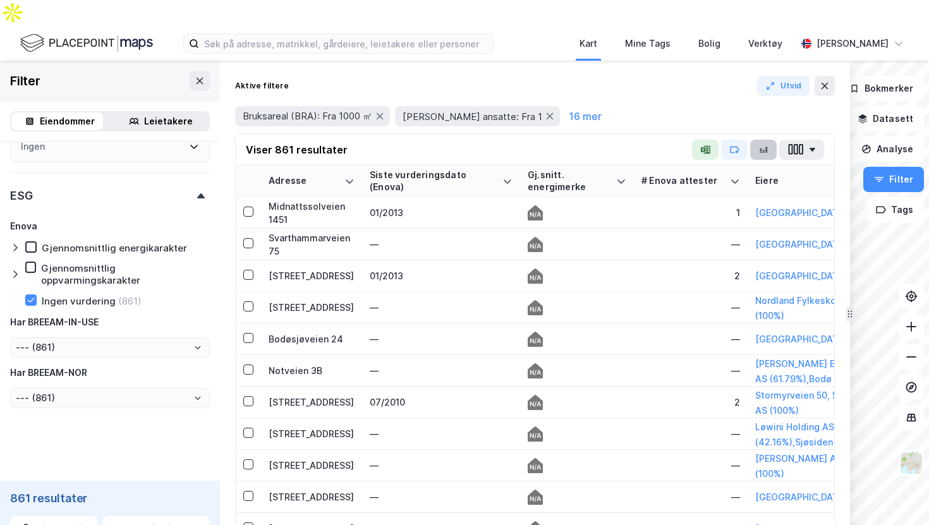
drag, startPoint x: 630, startPoint y: 118, endPoint x: 846, endPoint y: 127, distance: 215.6
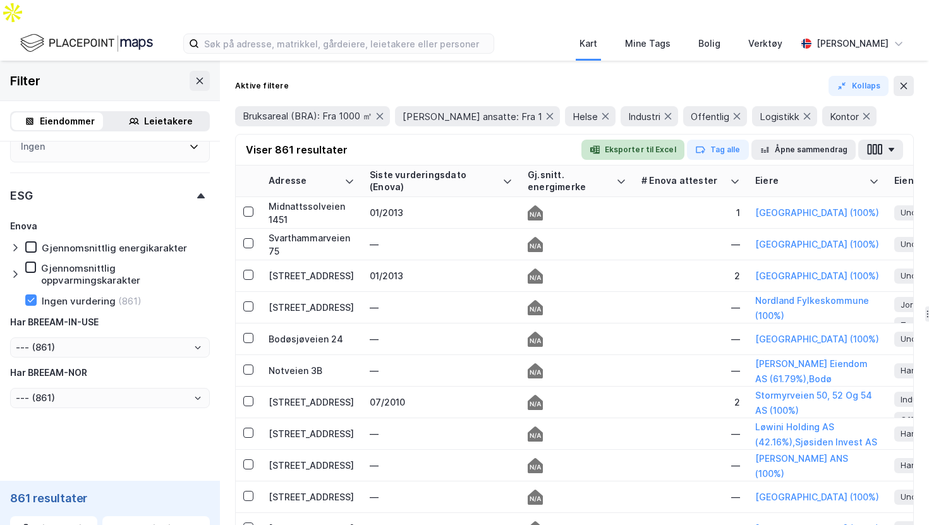
click at [636, 140] on button "Eksporter til Excel" at bounding box center [632, 150] width 103 height 20
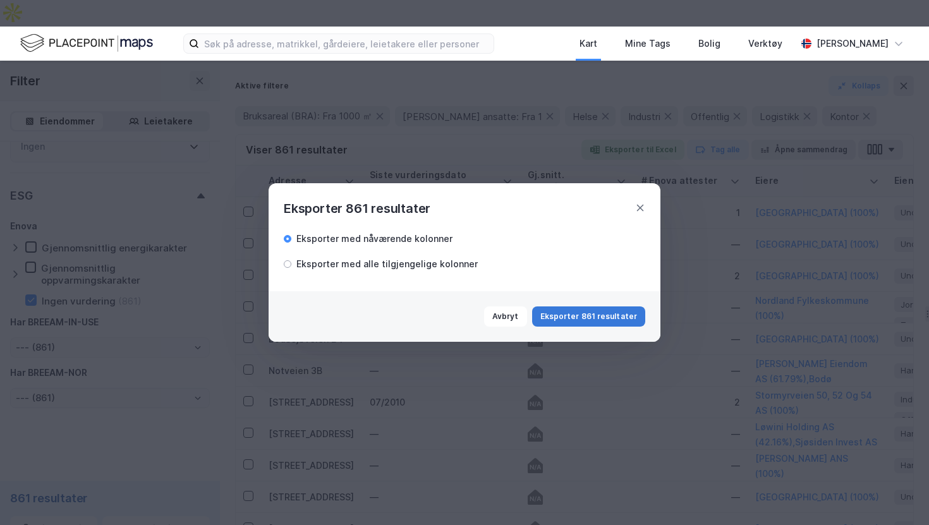
click at [632, 322] on button "Eksporter 861 resultater" at bounding box center [588, 316] width 113 height 20
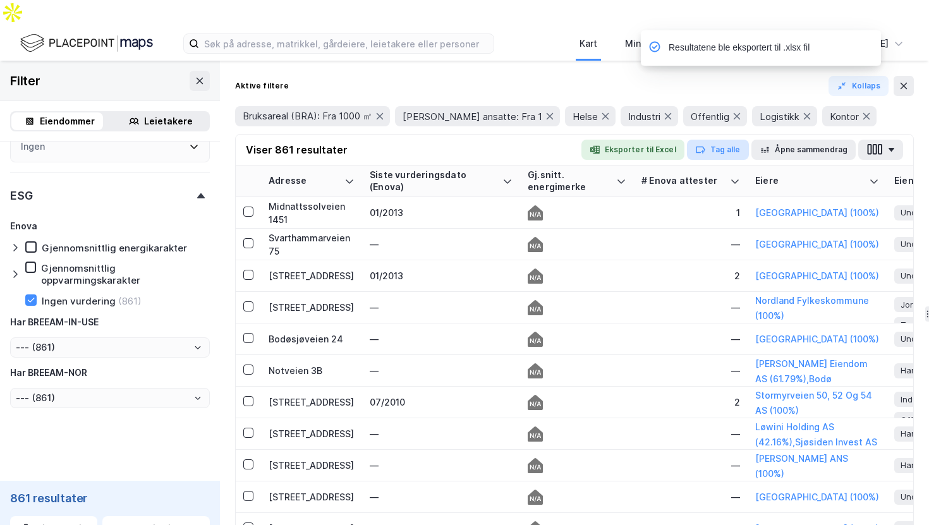
click at [728, 140] on button "Tag alle" at bounding box center [718, 150] width 62 height 20
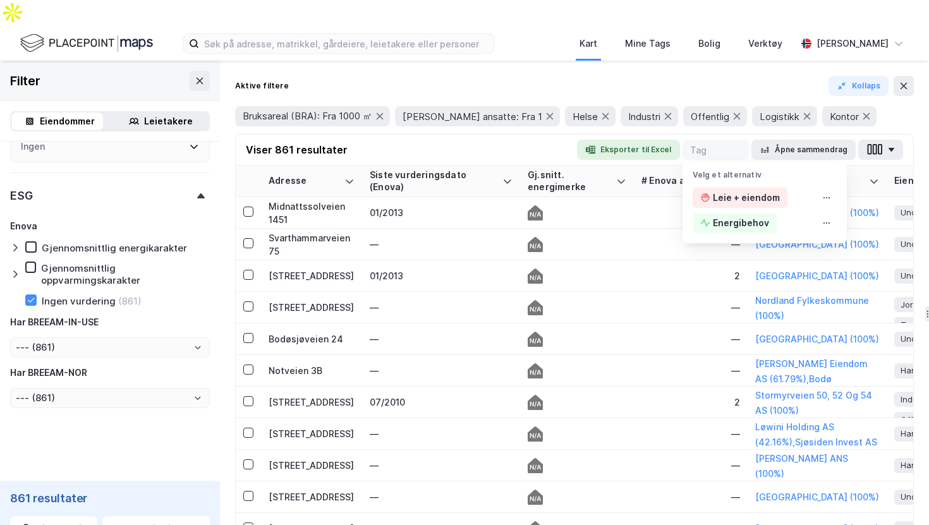
click at [730, 162] on div "Velg et alternativ" at bounding box center [764, 171] width 164 height 18
click at [718, 142] on input at bounding box center [715, 149] width 51 height 15
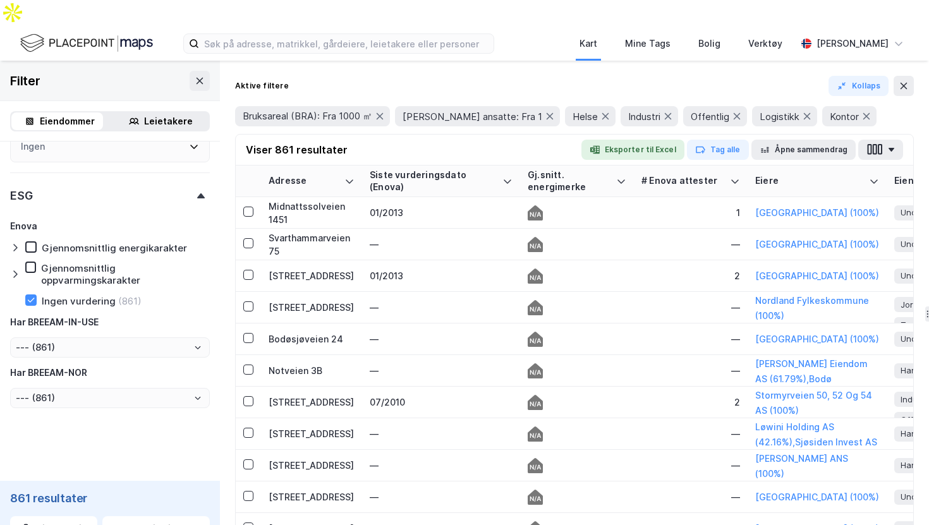
click at [529, 105] on div "Bruksareal (BRA): Fra 1000 ㎡ Antall ansatte: Fra 1 Helse Industri Offentlig Log…" at bounding box center [574, 116] width 678 height 35
click at [731, 140] on button "Tag alle" at bounding box center [718, 150] width 62 height 20
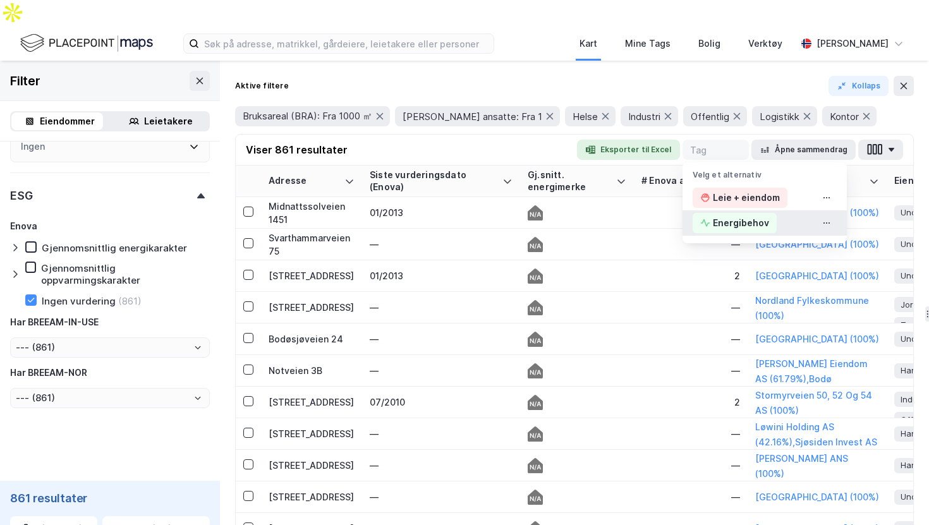
click at [749, 215] on div "Energibehov" at bounding box center [741, 222] width 56 height 15
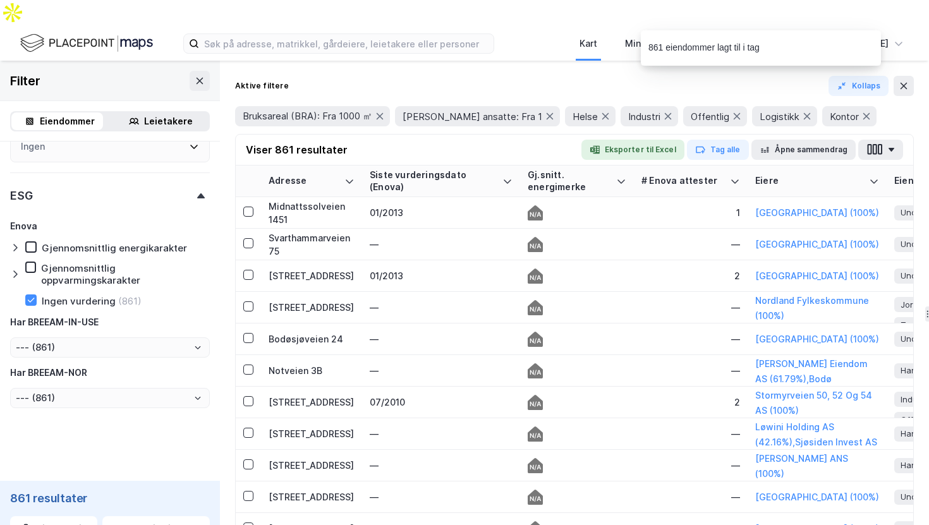
click at [788, 205] on div "[GEOGRAPHIC_DATA] (100%)" at bounding box center [817, 212] width 124 height 15
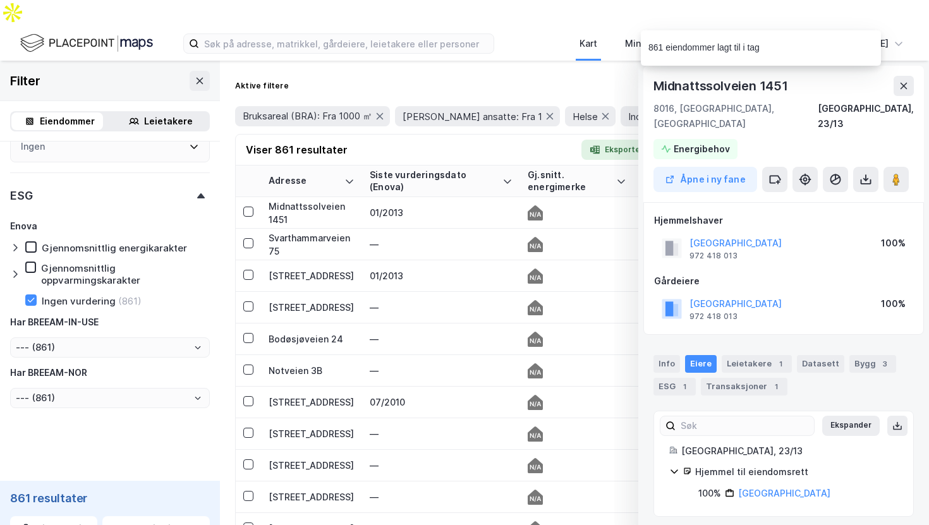
click at [567, 76] on div "Aktive filtere Kollaps" at bounding box center [574, 86] width 678 height 20
click at [190, 71] on button at bounding box center [200, 81] width 20 height 20
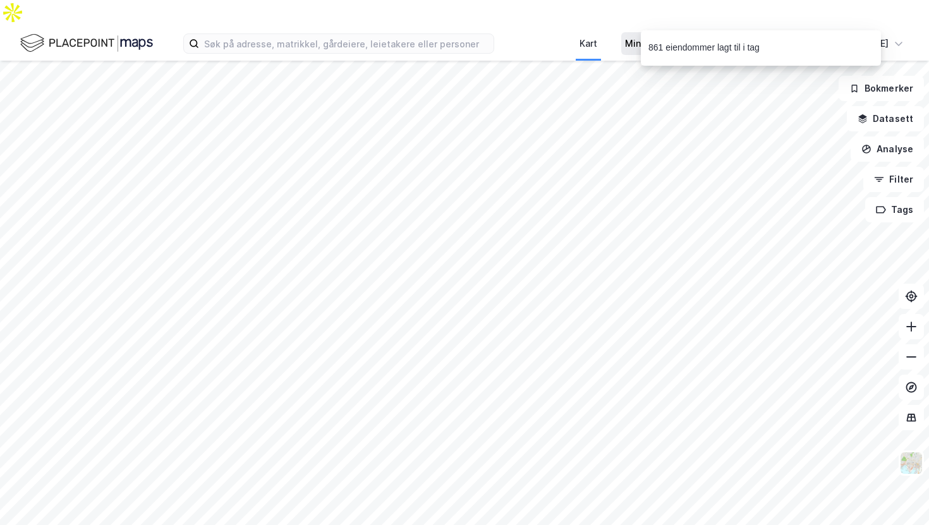
click at [651, 36] on div "Mine Tags" at bounding box center [647, 43] width 45 height 15
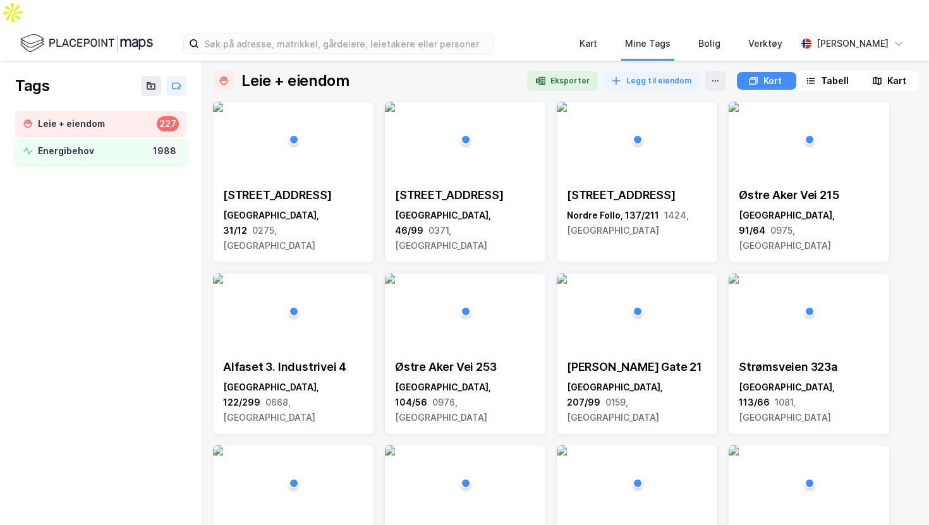
click at [68, 143] on div "Energibehov" at bounding box center [91, 151] width 107 height 16
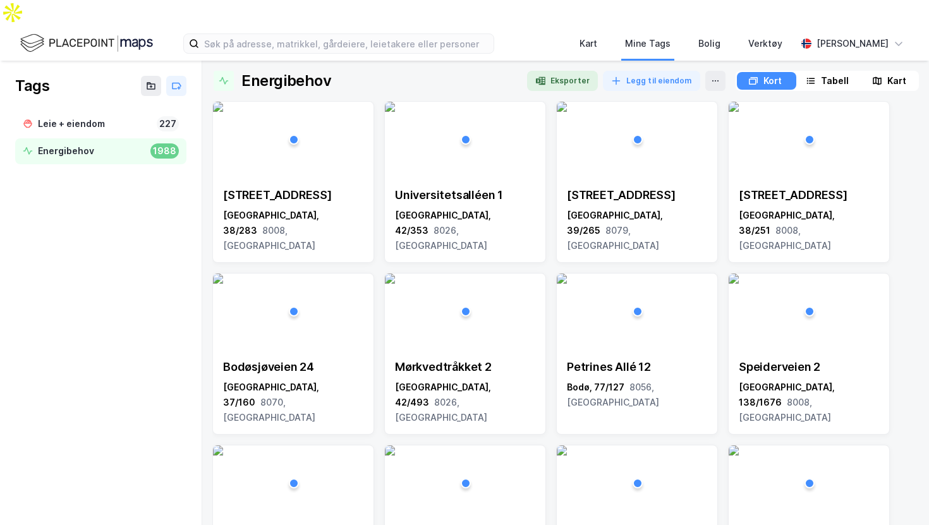
click at [811, 76] on icon at bounding box center [810, 81] width 10 height 10
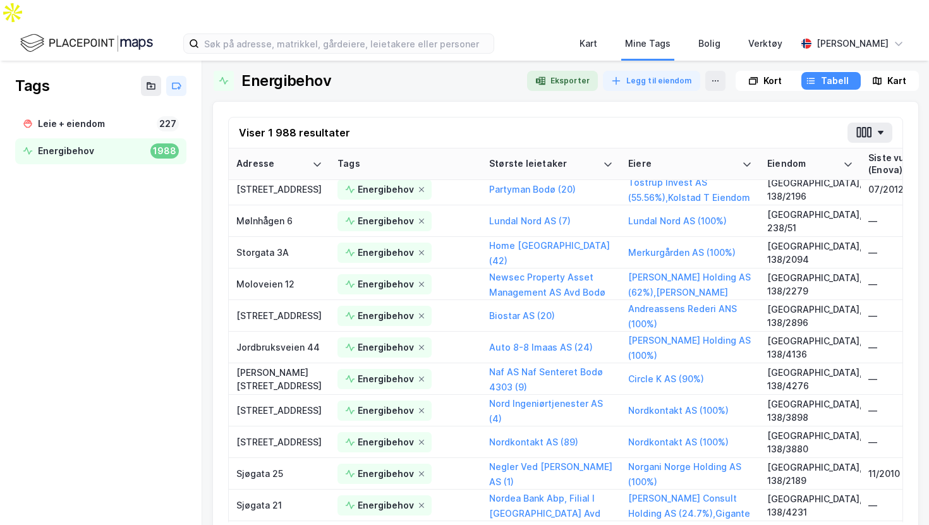
scroll to position [2220, 0]
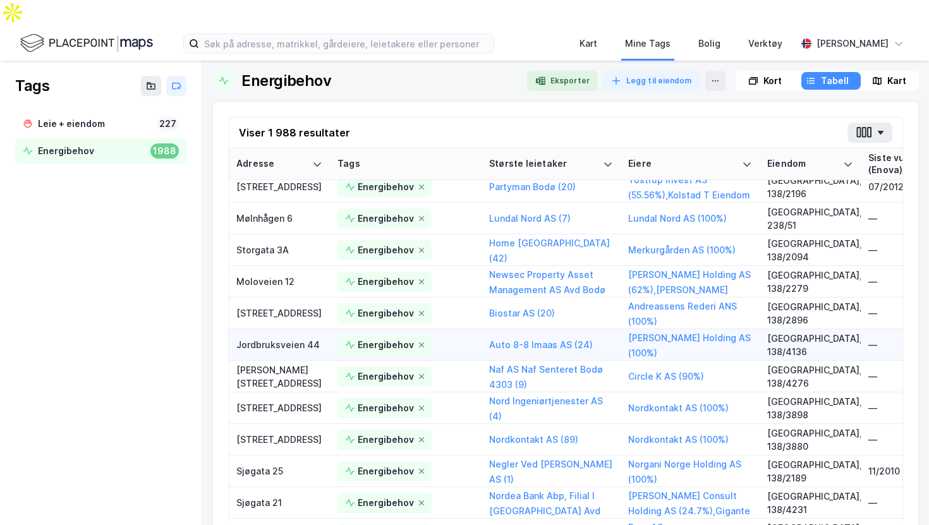
click at [459, 329] on td "Energibehov" at bounding box center [406, 345] width 152 height 32
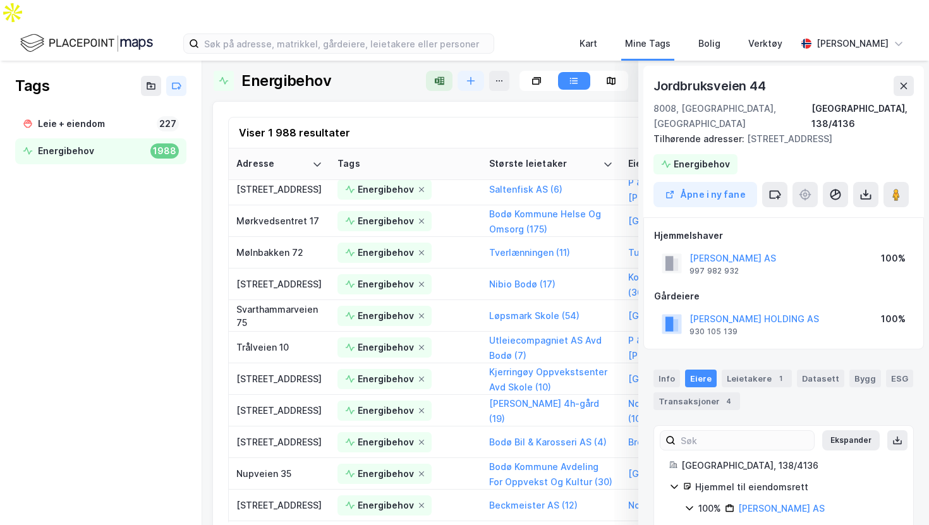
scroll to position [3, 0]
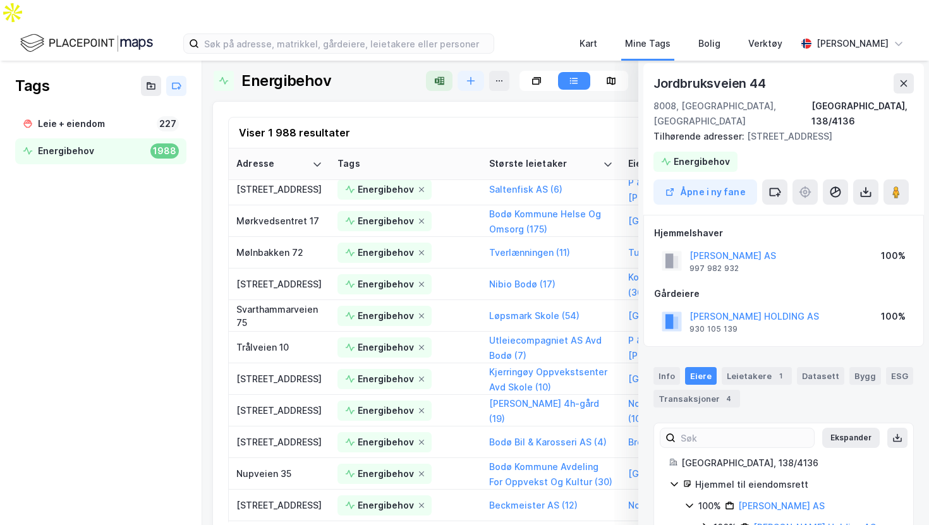
click at [685, 500] on icon at bounding box center [689, 505] width 10 height 10
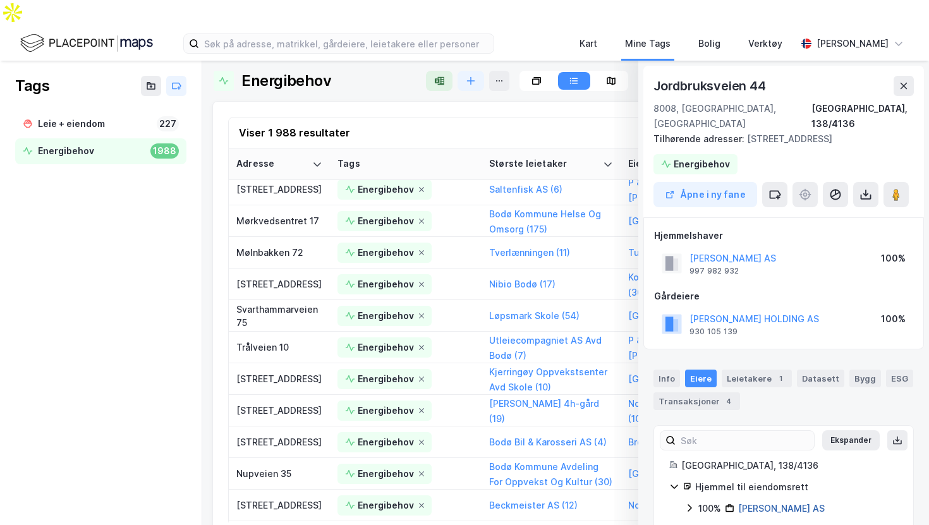
click at [754, 503] on link "[PERSON_NAME] AS" at bounding box center [781, 508] width 87 height 11
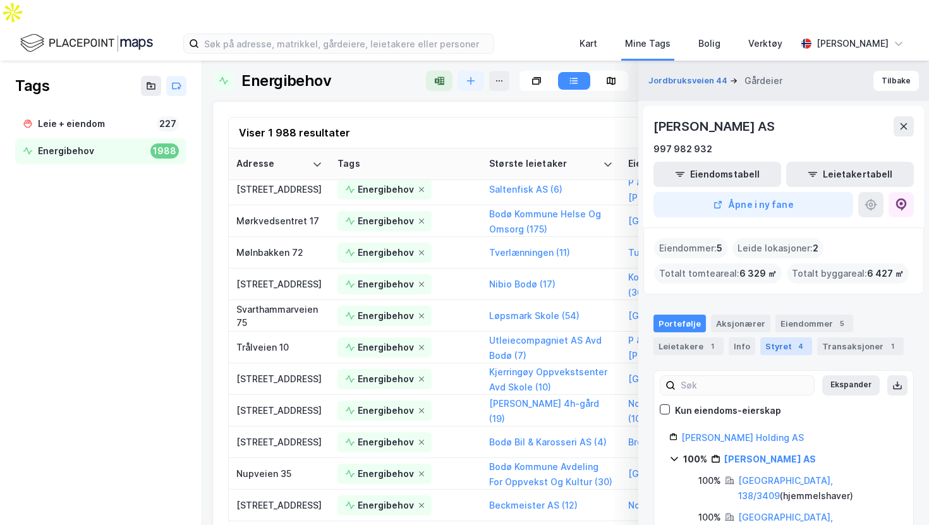
click at [785, 337] on div "Styret 4" at bounding box center [786, 346] width 52 height 18
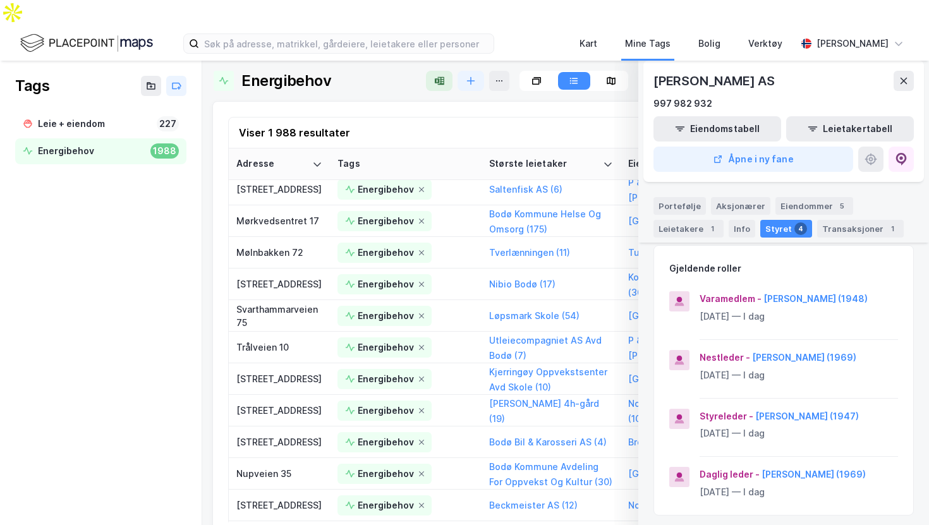
scroll to position [126, 0]
click at [908, 71] on button at bounding box center [903, 81] width 20 height 20
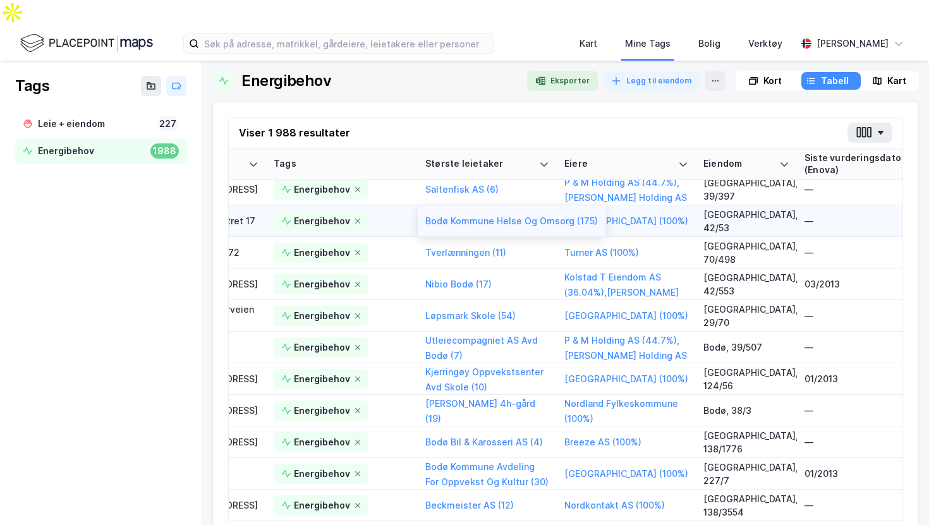
scroll to position [1301, 78]
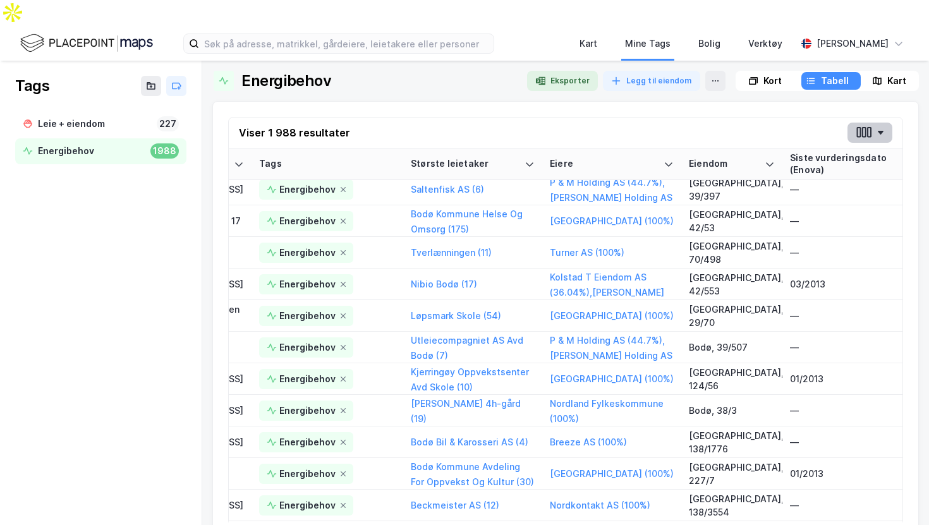
click at [860, 123] on button "button" at bounding box center [869, 133] width 45 height 20
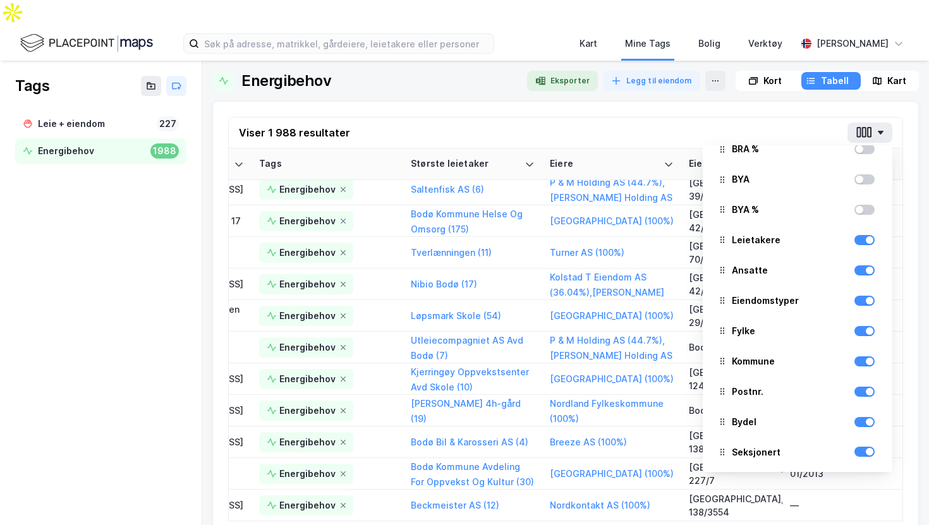
scroll to position [463, 0]
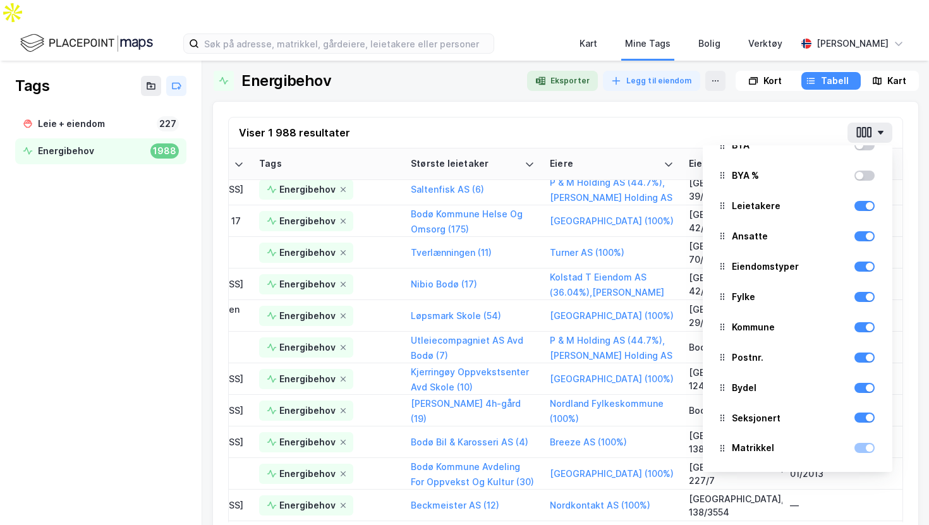
click at [591, 101] on div "Viser 1 988 resultater Adresse Tags Største leietaker Eiere Eiendom Siste vurde…" at bounding box center [565, 321] width 706 height 440
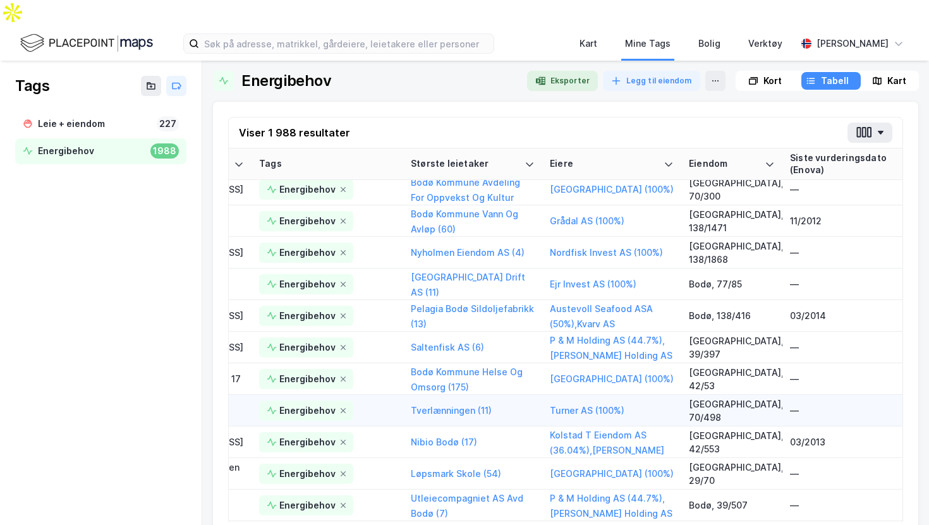
scroll to position [1123, 78]
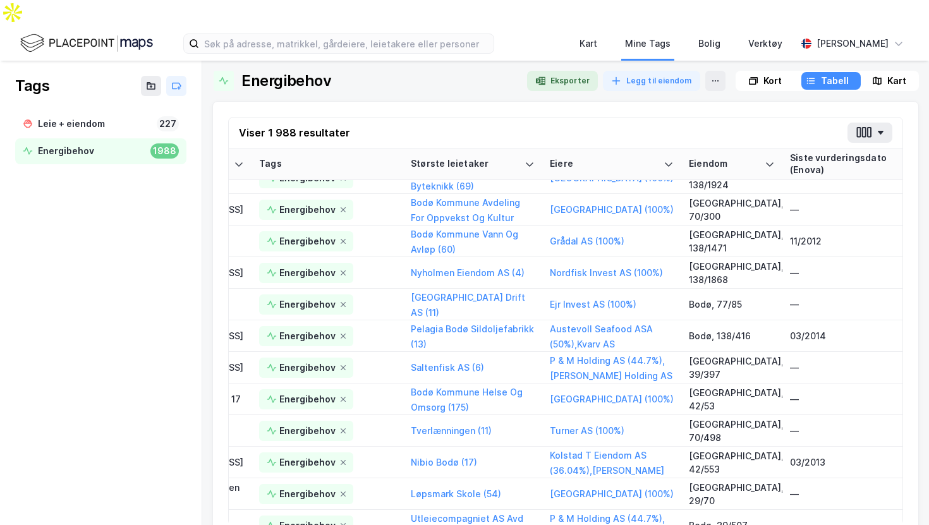
click at [53, 32] on img at bounding box center [86, 43] width 133 height 22
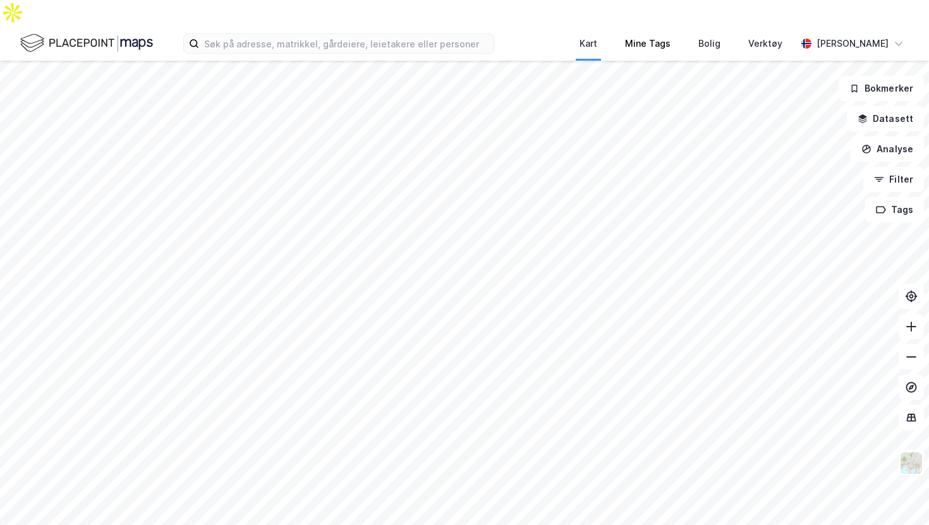
click at [646, 28] on div "Mine Tags" at bounding box center [647, 44] width 73 height 34
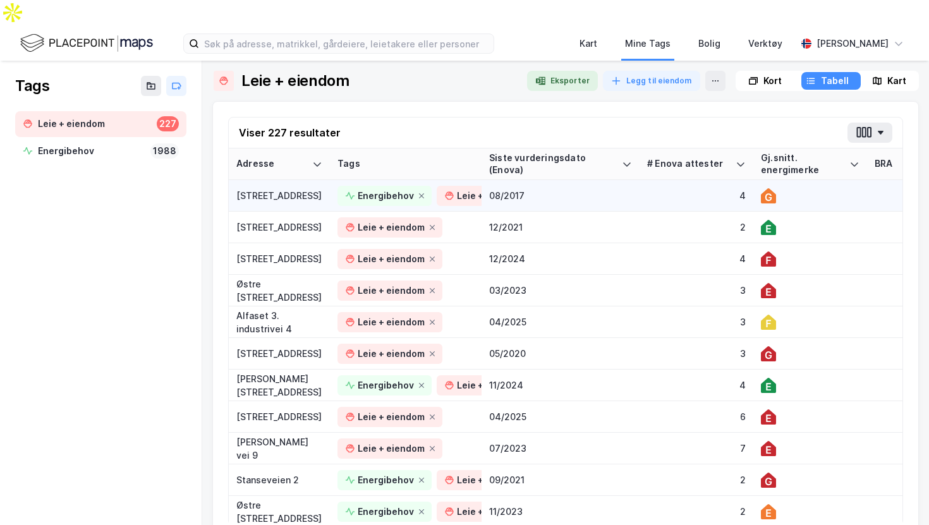
click at [286, 189] on div "[STREET_ADDRESS]" at bounding box center [279, 195] width 86 height 13
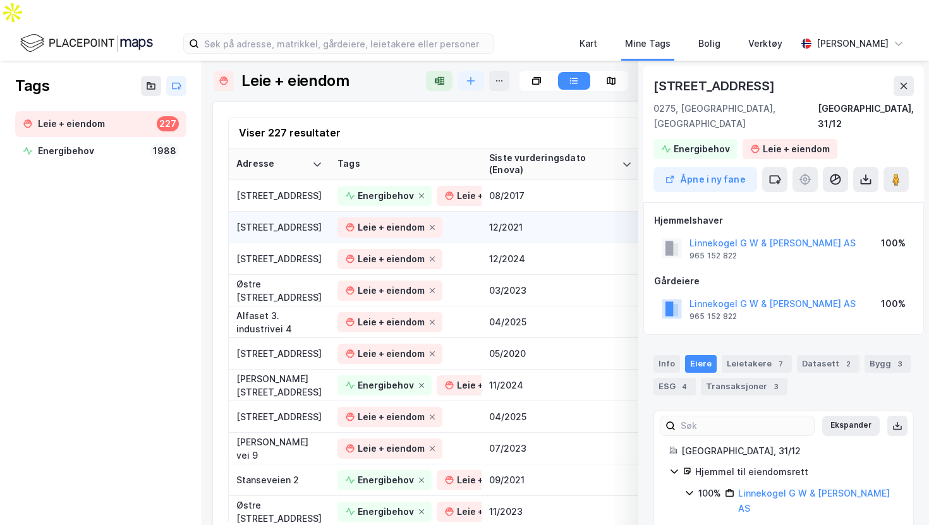
click at [280, 220] on div "[STREET_ADDRESS]" at bounding box center [279, 226] width 86 height 13
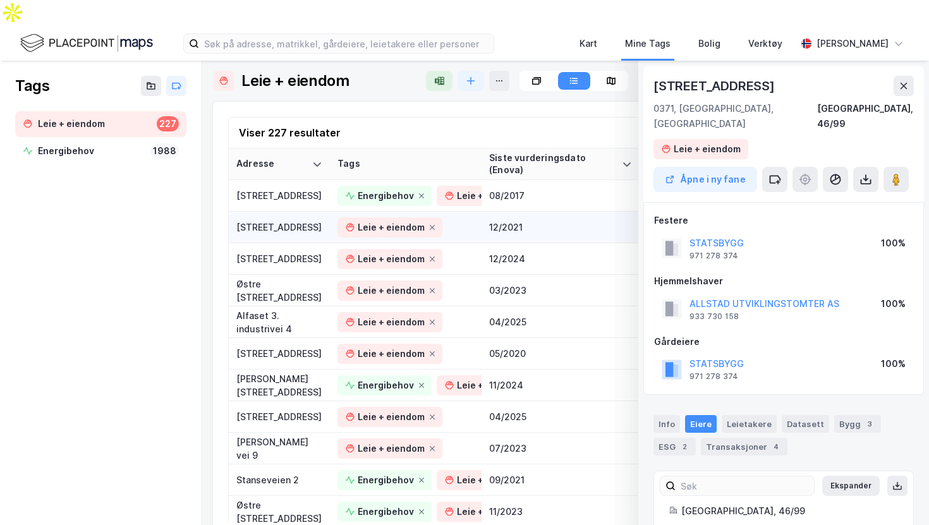
scroll to position [3, 0]
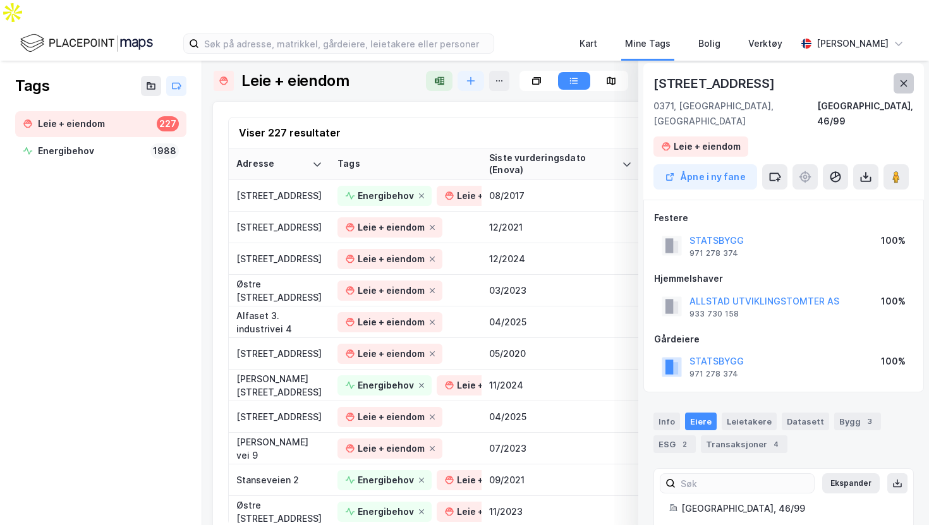
click at [906, 78] on icon at bounding box center [903, 83] width 10 height 10
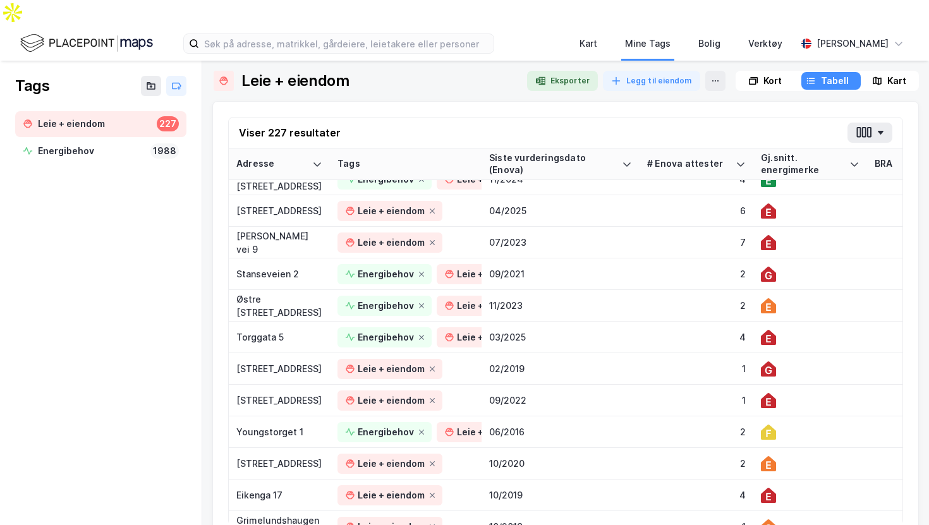
scroll to position [207, 0]
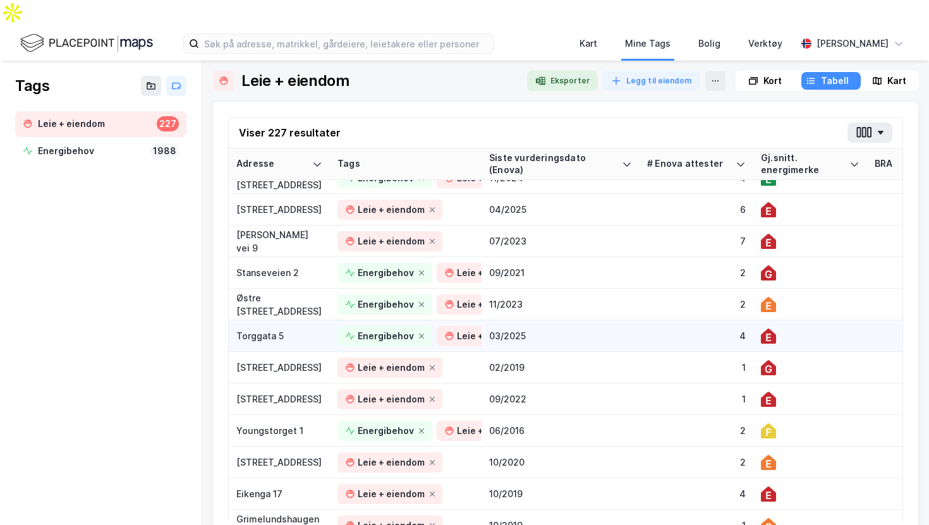
click at [272, 329] on div "Torggata 5" at bounding box center [279, 335] width 86 height 13
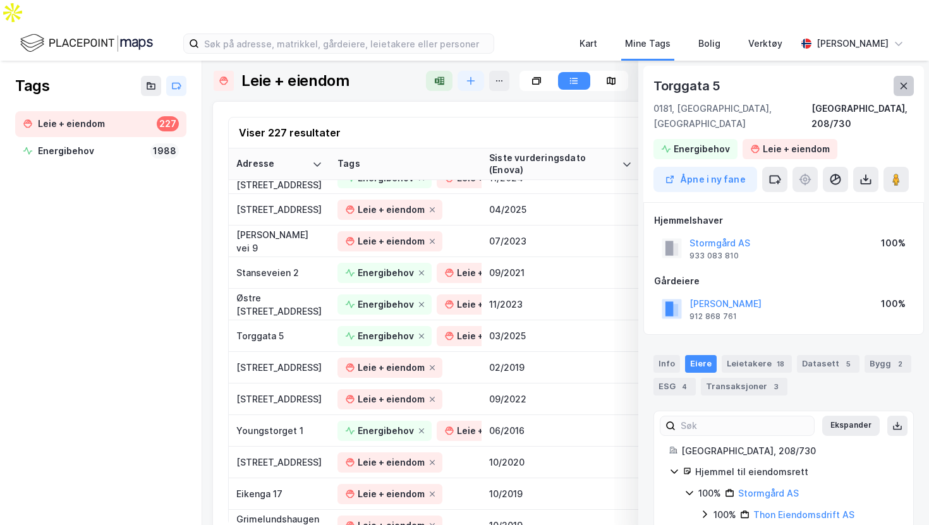
click at [898, 81] on icon at bounding box center [903, 86] width 10 height 10
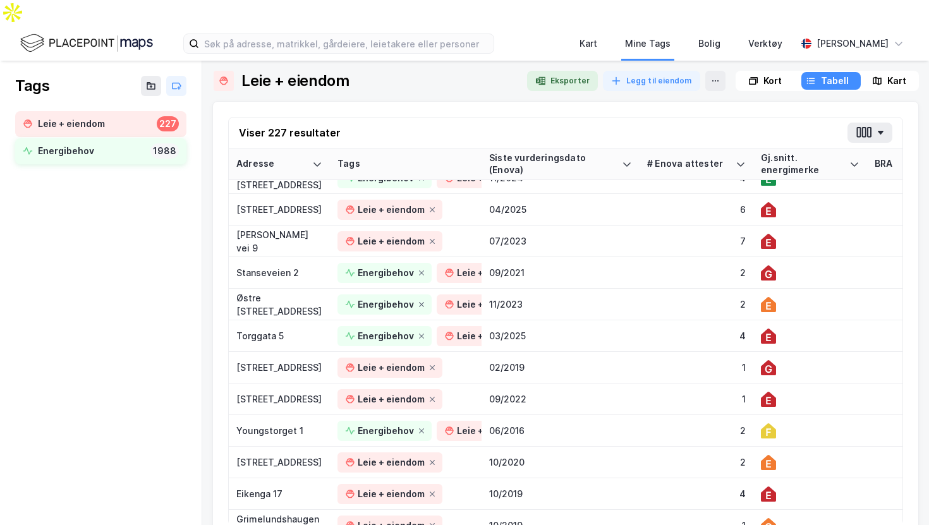
click at [73, 138] on div "Energibehov 1988" at bounding box center [100, 151] width 171 height 26
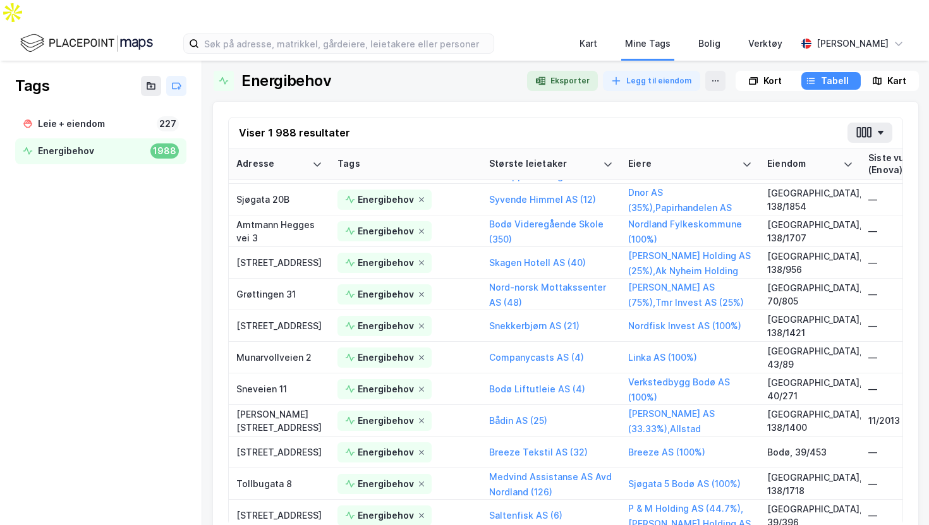
scroll to position [409, 0]
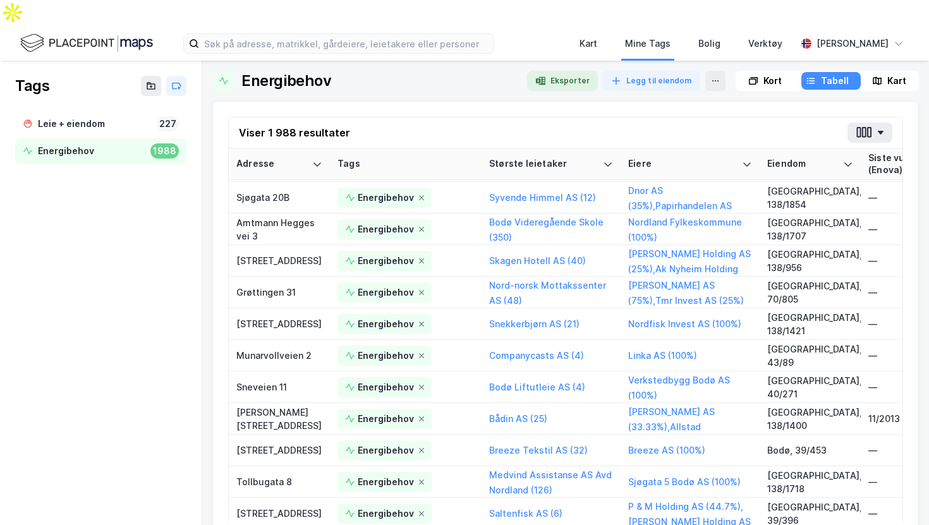
click at [296, 286] on div "Grøttingen 31" at bounding box center [279, 292] width 86 height 13
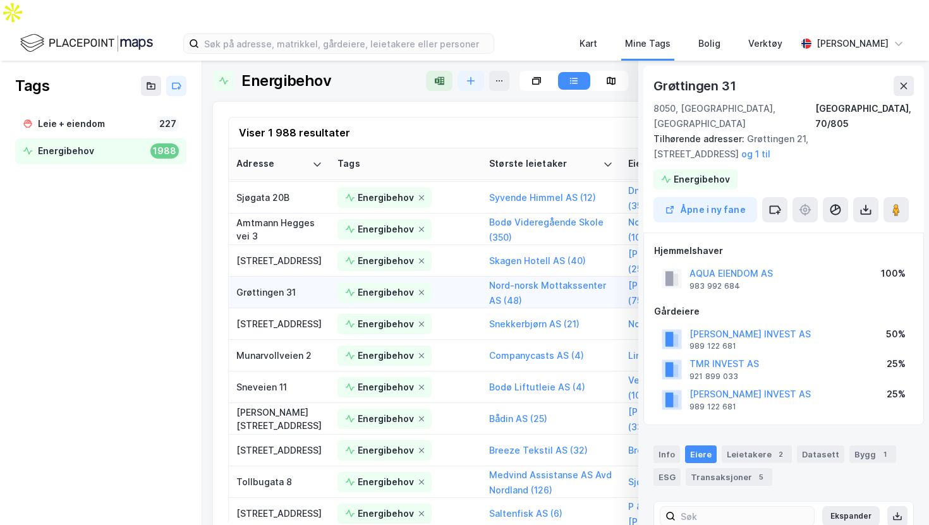
scroll to position [3, 0]
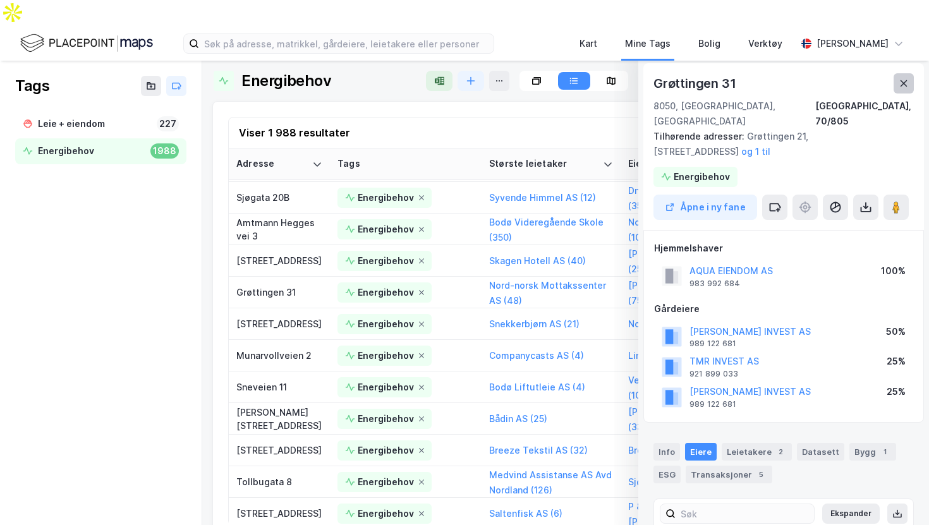
click at [906, 73] on button at bounding box center [903, 83] width 20 height 20
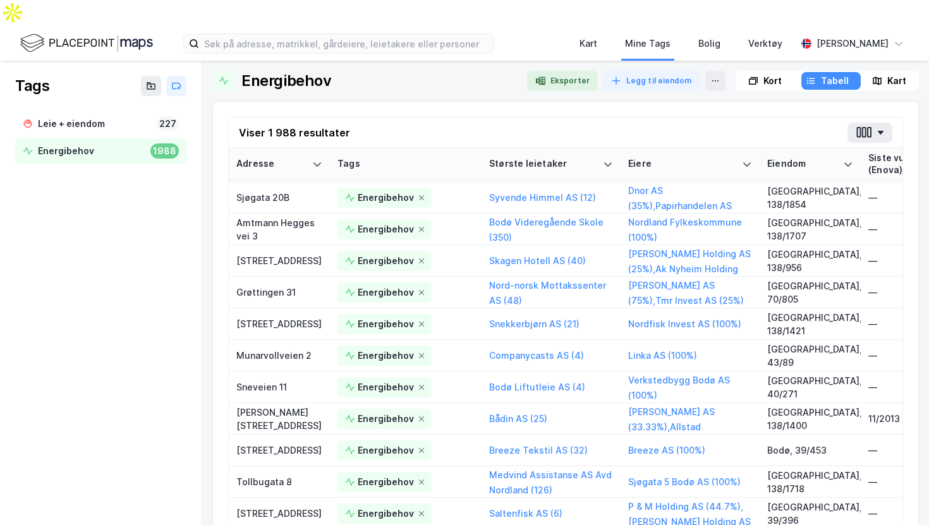
click at [87, 32] on img at bounding box center [86, 43] width 133 height 22
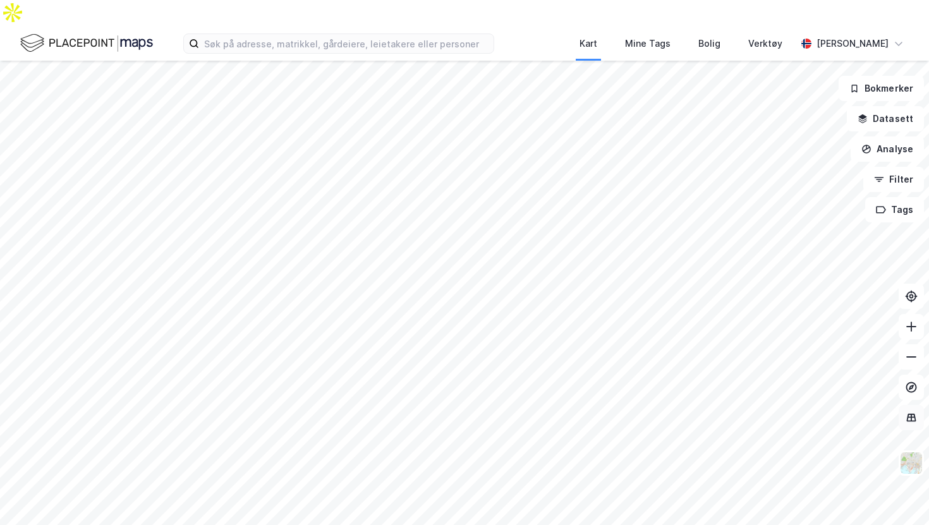
click at [915, 405] on button at bounding box center [910, 417] width 25 height 25
click at [912, 451] on img at bounding box center [911, 463] width 24 height 24
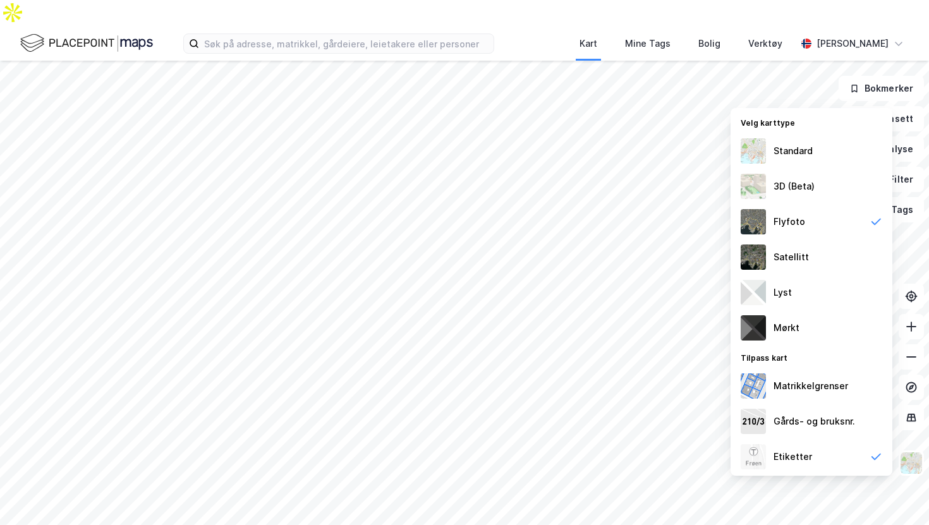
scroll to position [37, 0]
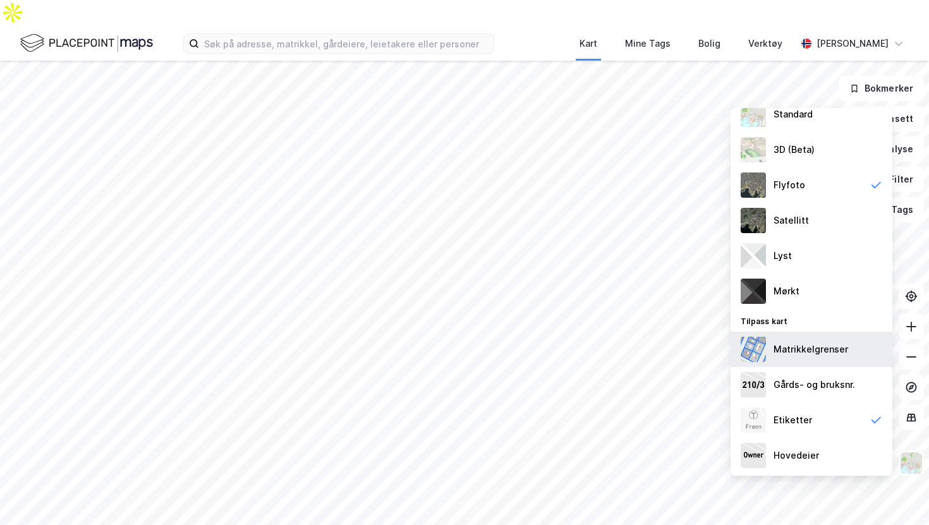
click at [835, 342] on div "Matrikkelgrenser" at bounding box center [810, 349] width 75 height 15
click at [822, 332] on div "Matrikkelgrenser" at bounding box center [811, 349] width 162 height 35
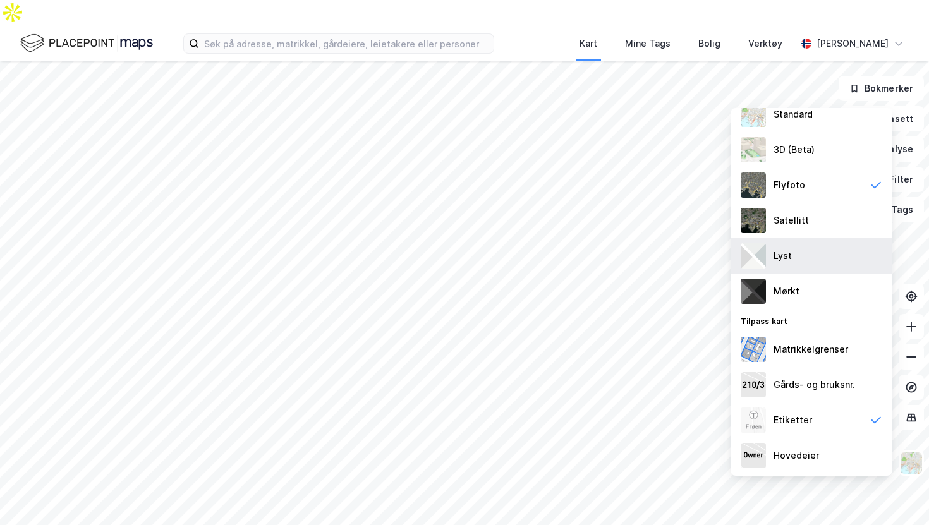
scroll to position [0, 0]
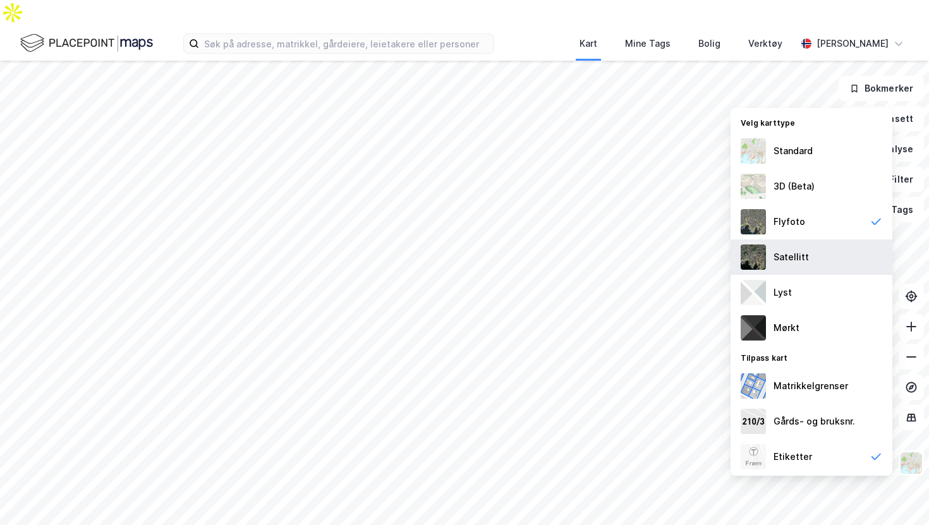
click at [798, 250] on div "Satellitt" at bounding box center [790, 257] width 35 height 15
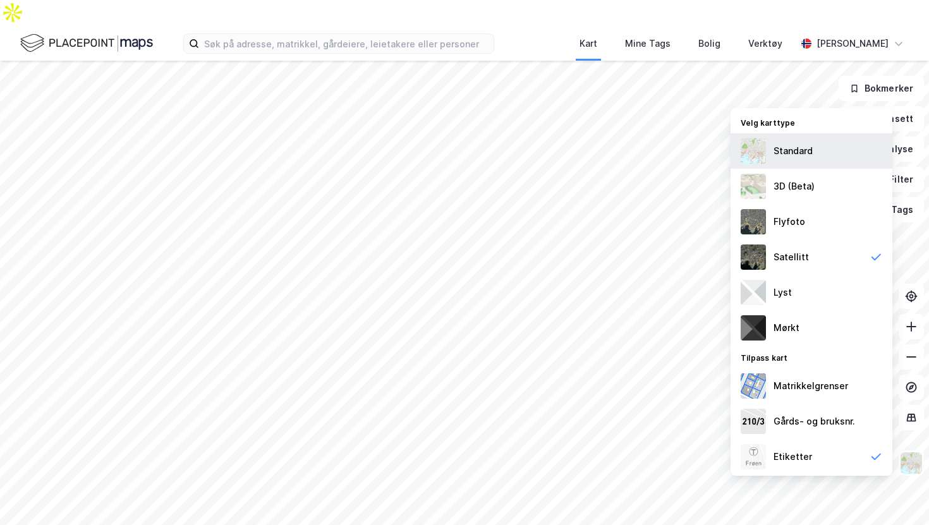
click at [803, 143] on div "Standard" at bounding box center [792, 150] width 39 height 15
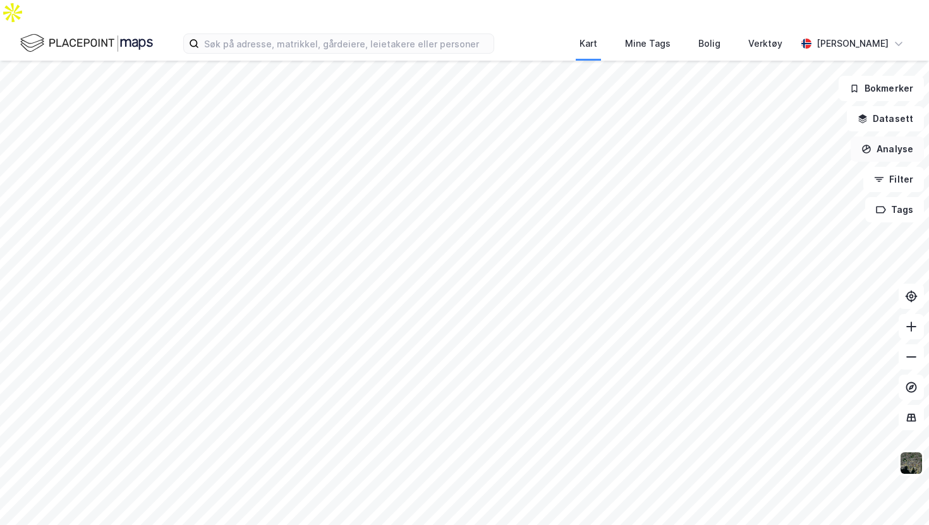
click at [878, 136] on button "Analyse" at bounding box center [886, 148] width 73 height 25
click at [875, 136] on button "Analyse" at bounding box center [886, 148] width 73 height 25
click at [884, 174] on icon "button" at bounding box center [879, 179] width 10 height 10
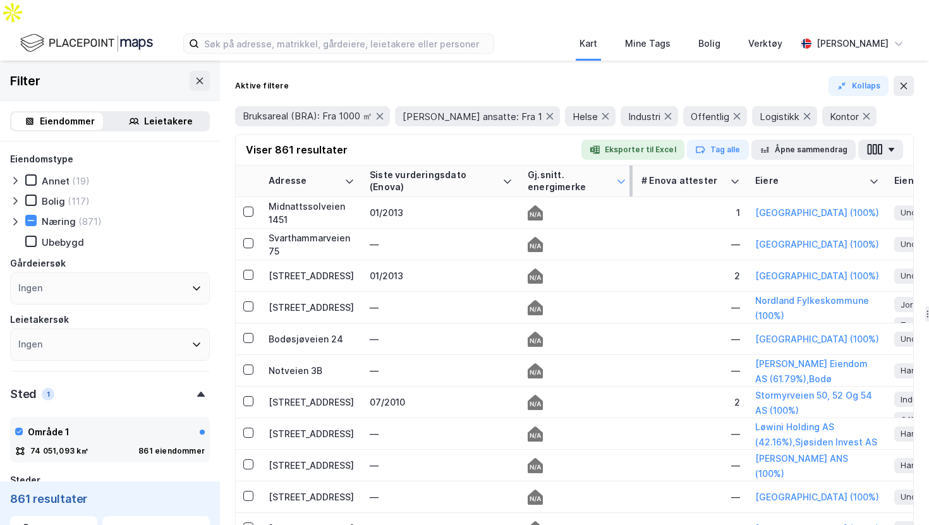
click at [617, 169] on div at bounding box center [621, 180] width 10 height 23
